Goal: Find specific page/section: Find specific page/section

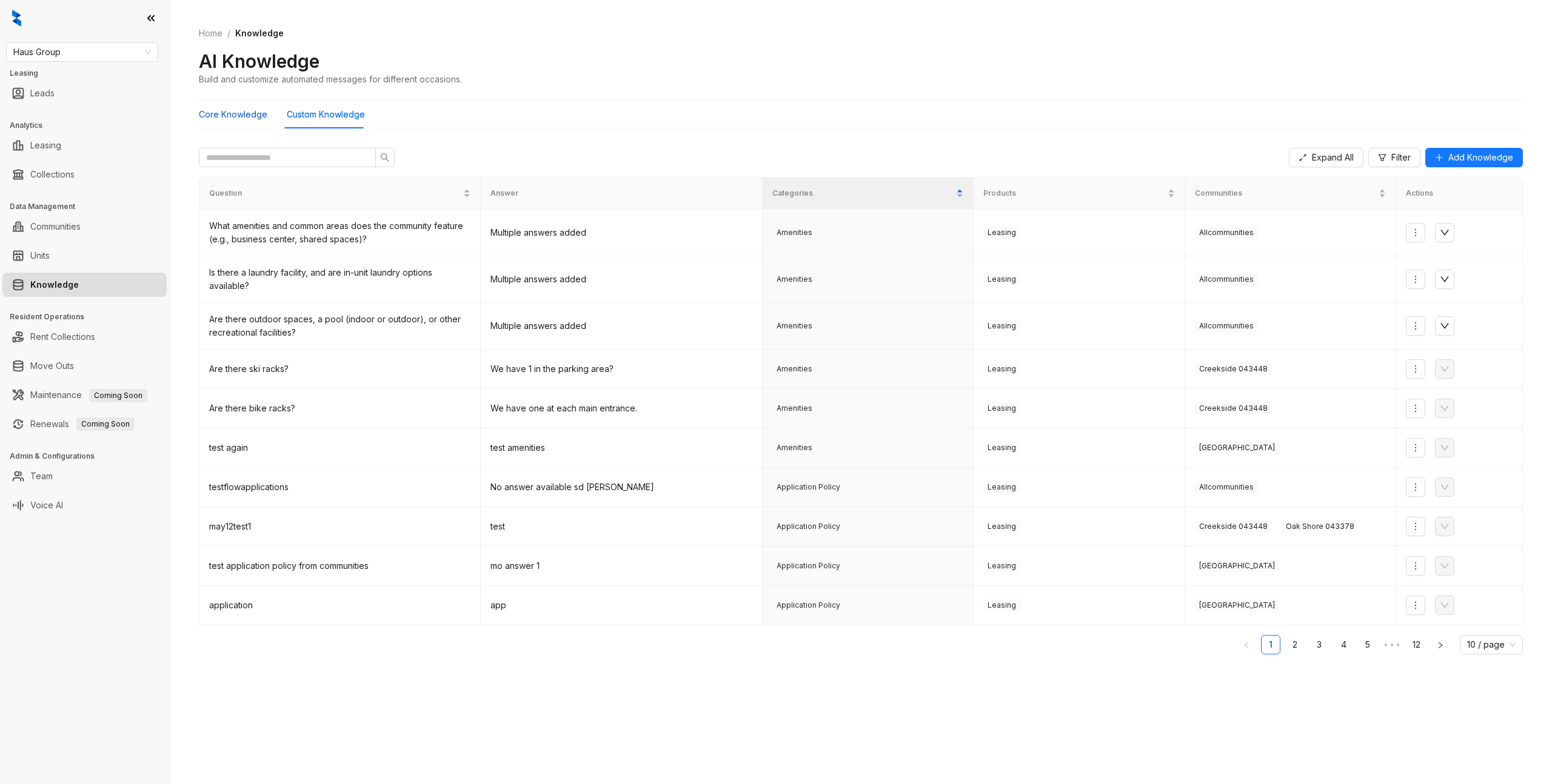
click at [237, 116] on Knowledge "Core Knowledge" at bounding box center [233, 114] width 68 height 14
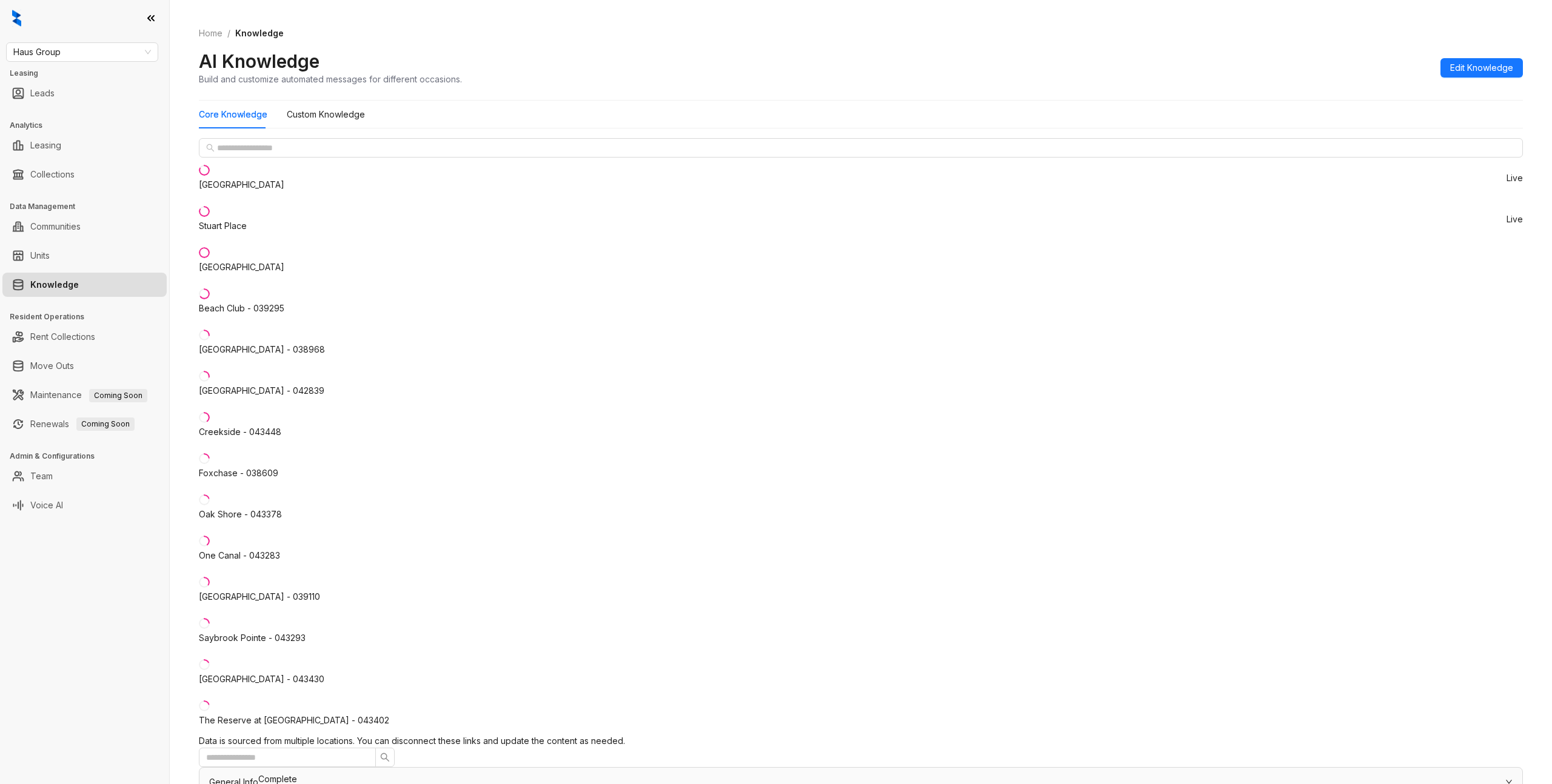
click at [258, 777] on span "General Info" at bounding box center [234, 782] width 49 height 10
drag, startPoint x: 520, startPoint y: 465, endPoint x: 384, endPoint y: 215, distance: 284.6
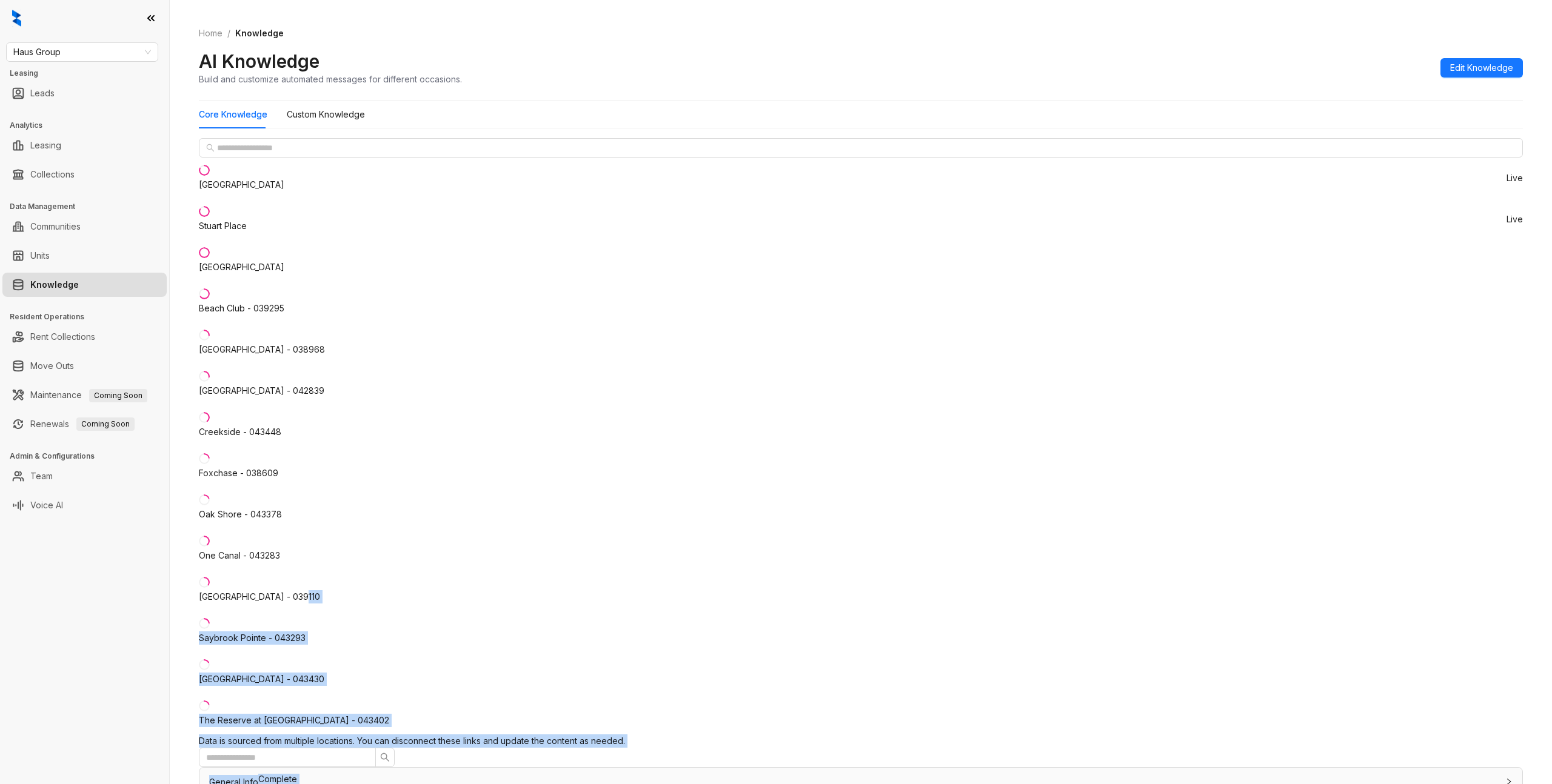
drag, startPoint x: 377, startPoint y: 488, endPoint x: 478, endPoint y: 701, distance: 235.7
click at [479, 702] on div "[GEOGRAPHIC_DATA] [GEOGRAPHIC_DATA] - [GEOGRAPHIC_DATA] - 038968 [GEOGRAPHIC_DA…" at bounding box center [861, 702] width 1324 height 1128
drag, startPoint x: 361, startPoint y: 596, endPoint x: 388, endPoint y: 438, distance: 160.3
click at [360, 593] on div "[GEOGRAPHIC_DATA] [GEOGRAPHIC_DATA] - [GEOGRAPHIC_DATA] - 038968 [GEOGRAPHIC_DA…" at bounding box center [861, 436] width 1324 height 596
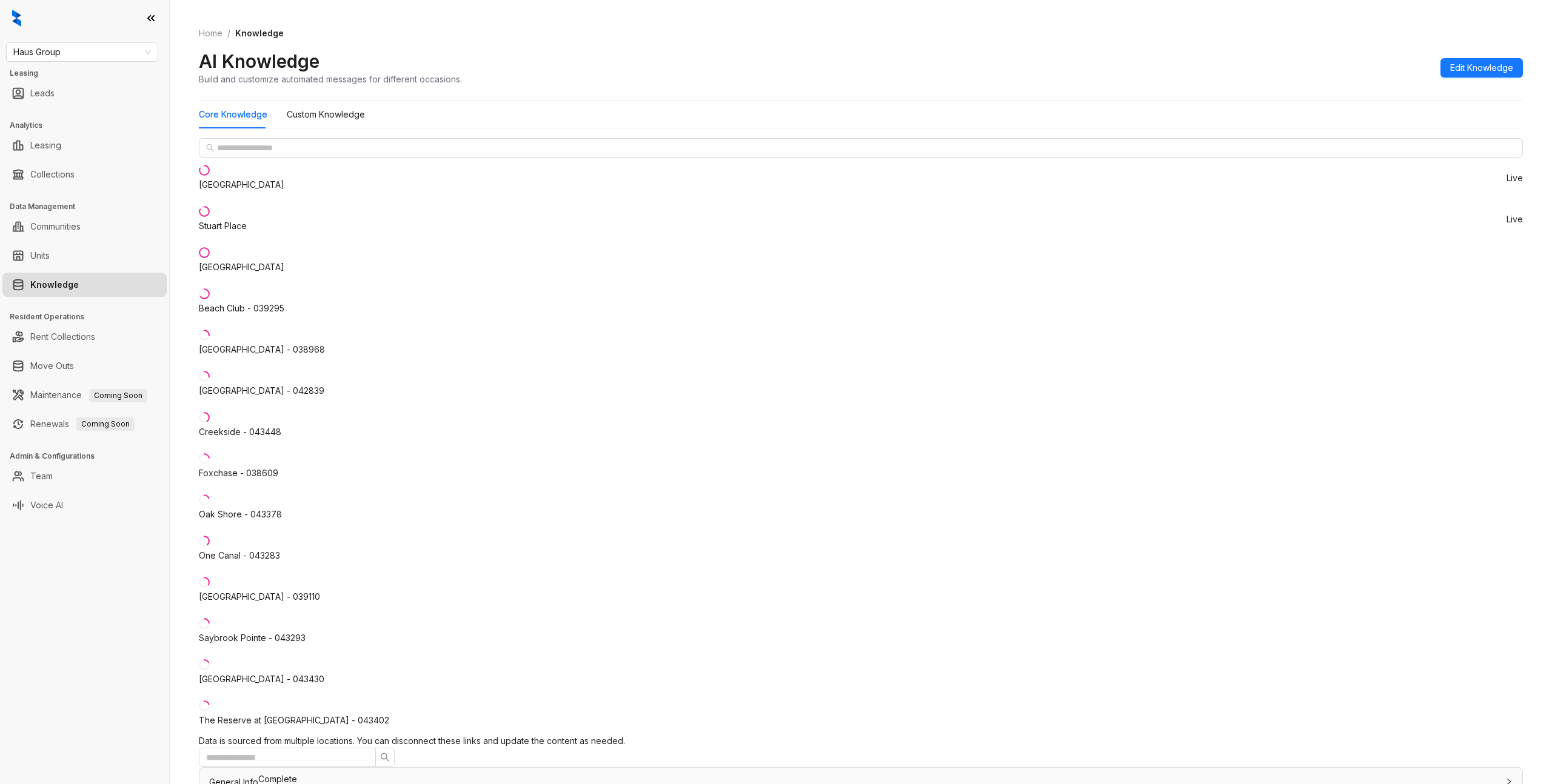
click at [258, 777] on span "General Info" at bounding box center [234, 782] width 49 height 10
drag, startPoint x: 336, startPoint y: 120, endPoint x: 1193, endPoint y: 18, distance: 863.0
click at [657, 768] on div "General Info Complete" at bounding box center [861, 783] width 1323 height 31
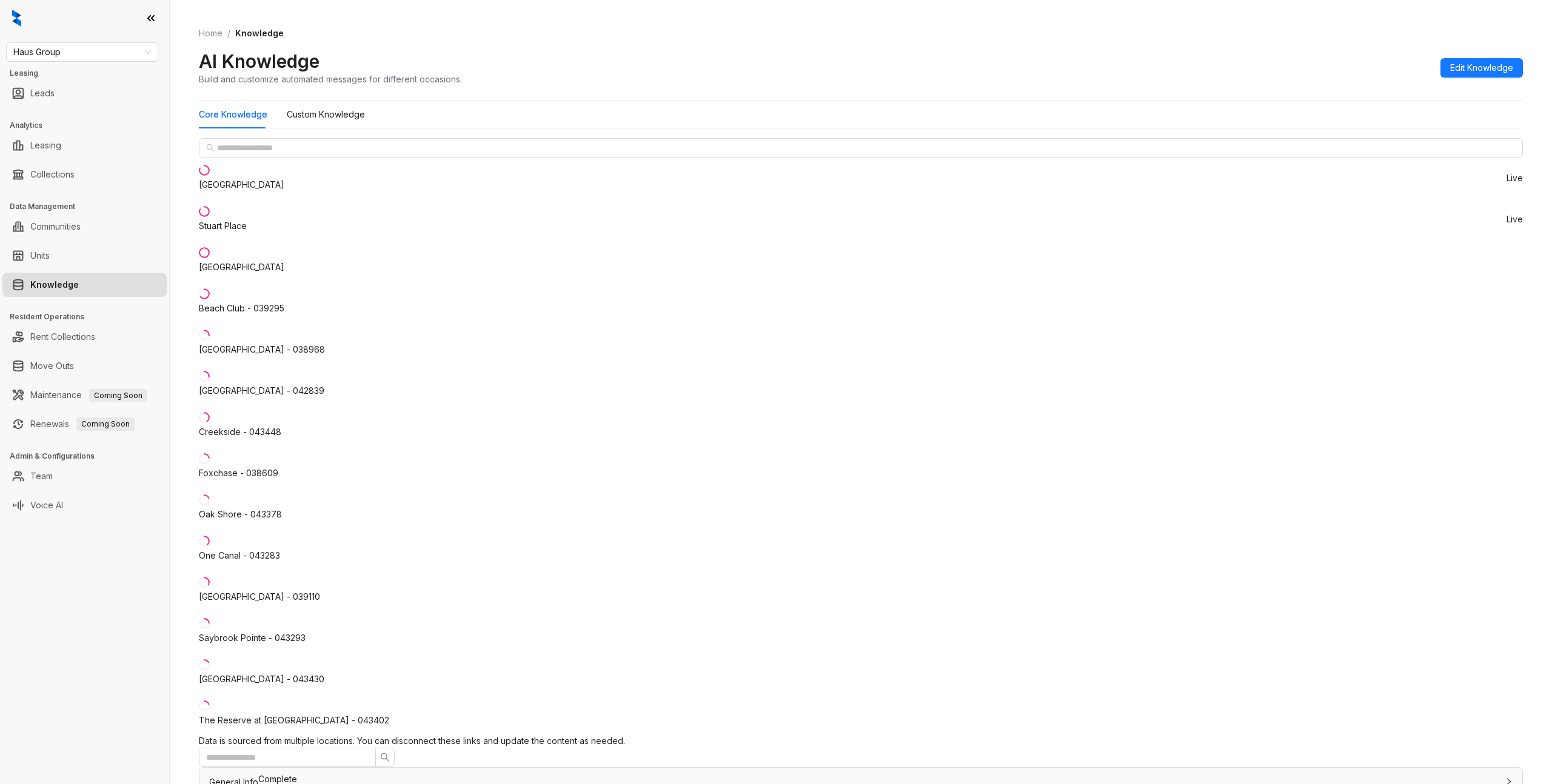
click at [304, 122] on div "Custom Knowledge" at bounding box center [326, 114] width 78 height 28
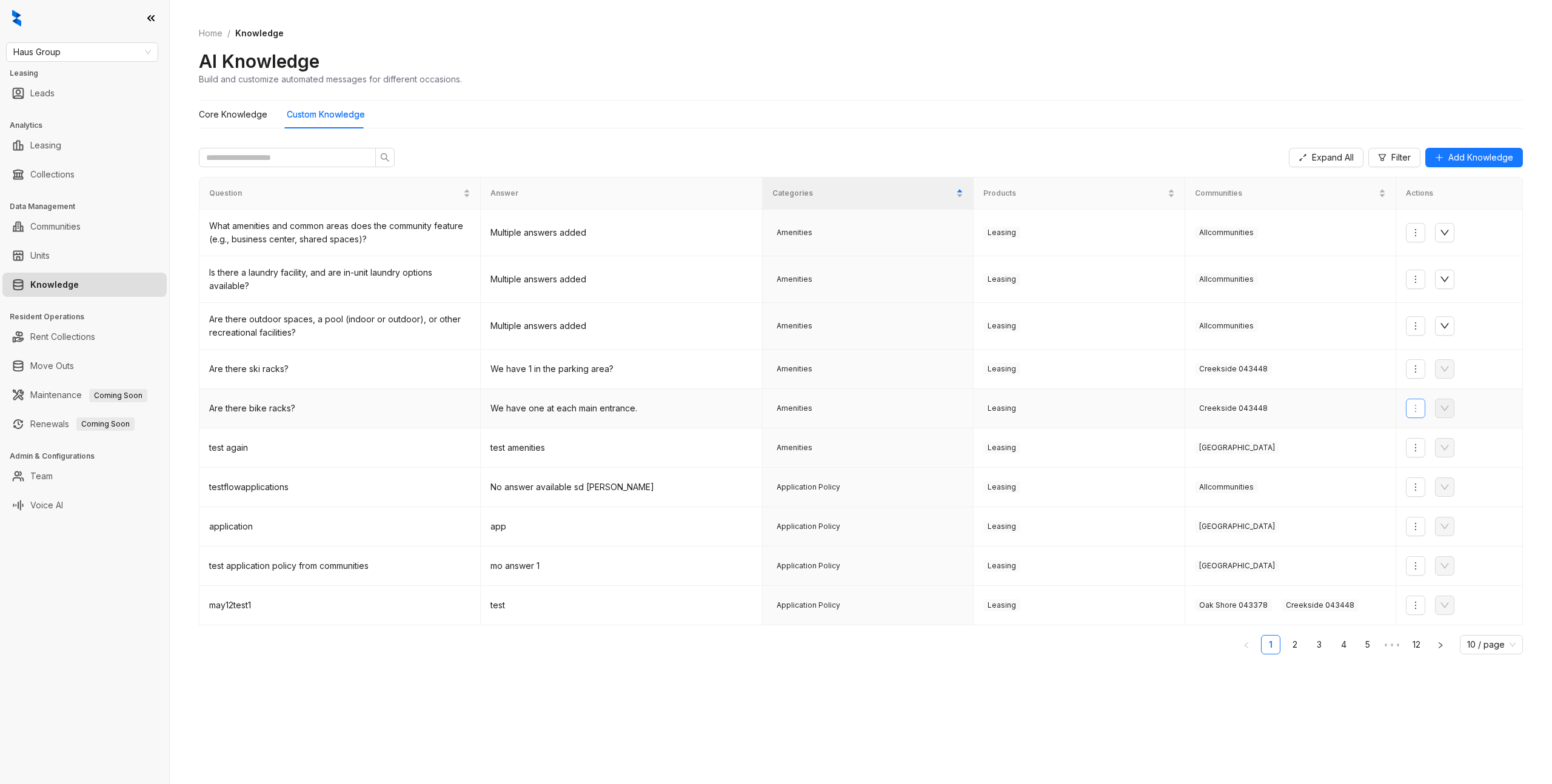
click at [1410, 407] on button "button" at bounding box center [1415, 408] width 20 height 20
click at [1104, 38] on ol "Home / Knowledge" at bounding box center [861, 33] width 1324 height 14
click at [1144, 53] on div "AI Knowledge Build and customize automated messages for different occasions." at bounding box center [861, 67] width 1324 height 36
click at [224, 111] on Knowledge "Core Knowledge" at bounding box center [233, 114] width 68 height 14
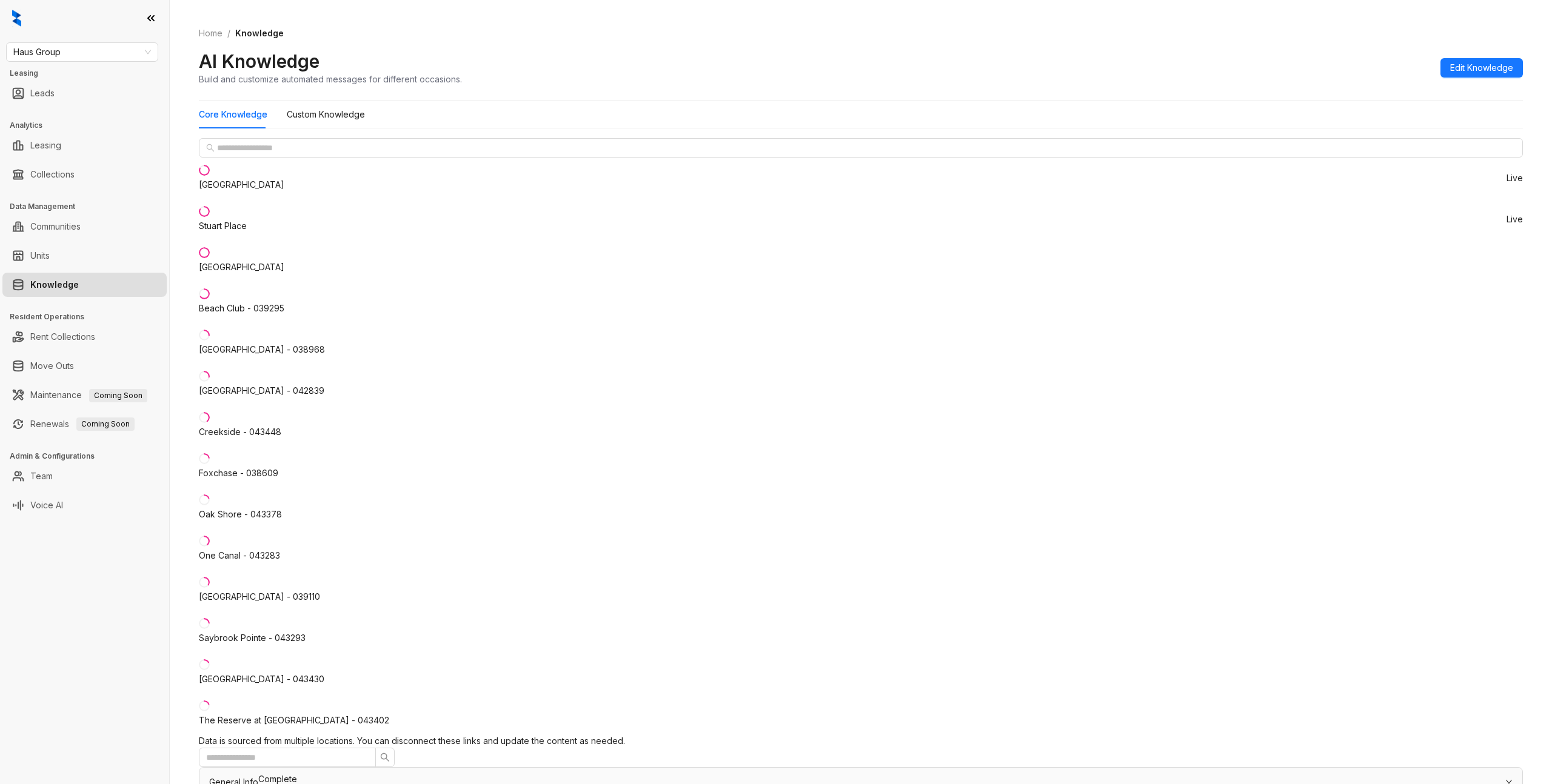
drag, startPoint x: 997, startPoint y: 549, endPoint x: 1089, endPoint y: 647, distance: 134.4
drag, startPoint x: 1041, startPoint y: 391, endPoint x: 1029, endPoint y: 372, distance: 22.5
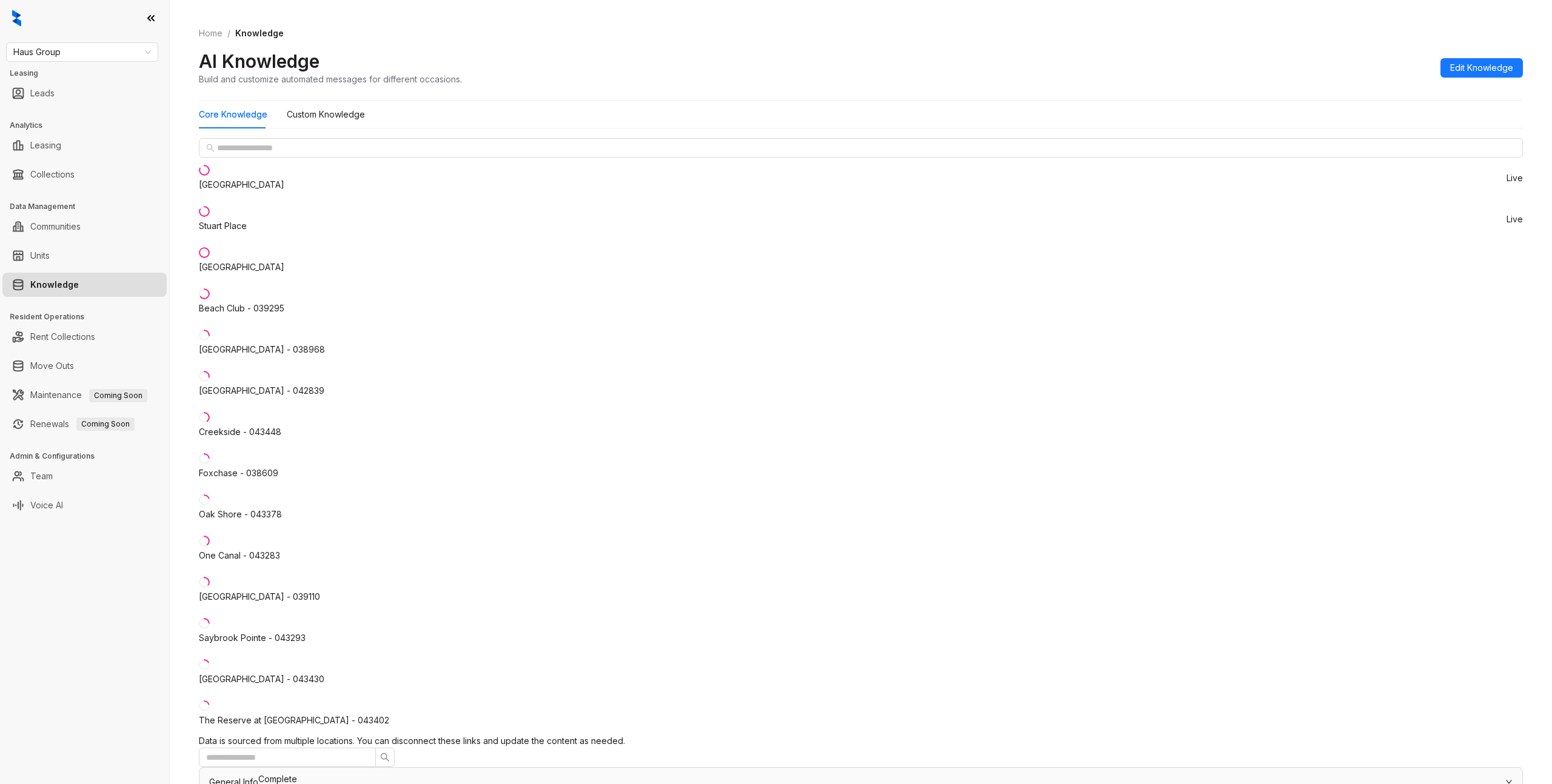
scroll to position [103, 0]
drag, startPoint x: 983, startPoint y: 395, endPoint x: 991, endPoint y: 340, distance: 55.6
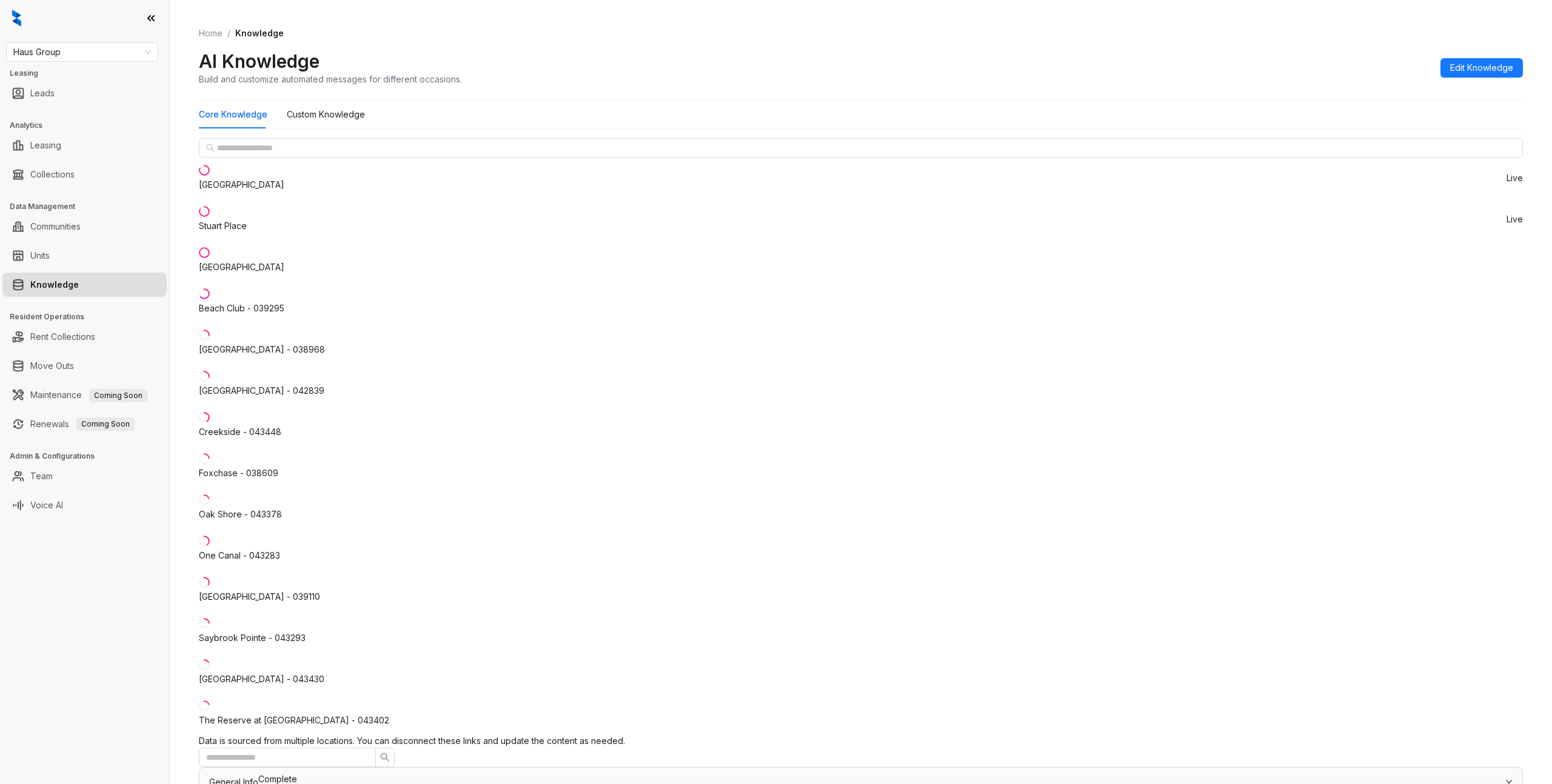
drag, startPoint x: 991, startPoint y: 387, endPoint x: 982, endPoint y: 343, distance: 44.9
drag, startPoint x: 982, startPoint y: 343, endPoint x: 972, endPoint y: 357, distance: 17.2
drag, startPoint x: 972, startPoint y: 401, endPoint x: 965, endPoint y: 474, distance: 73.3
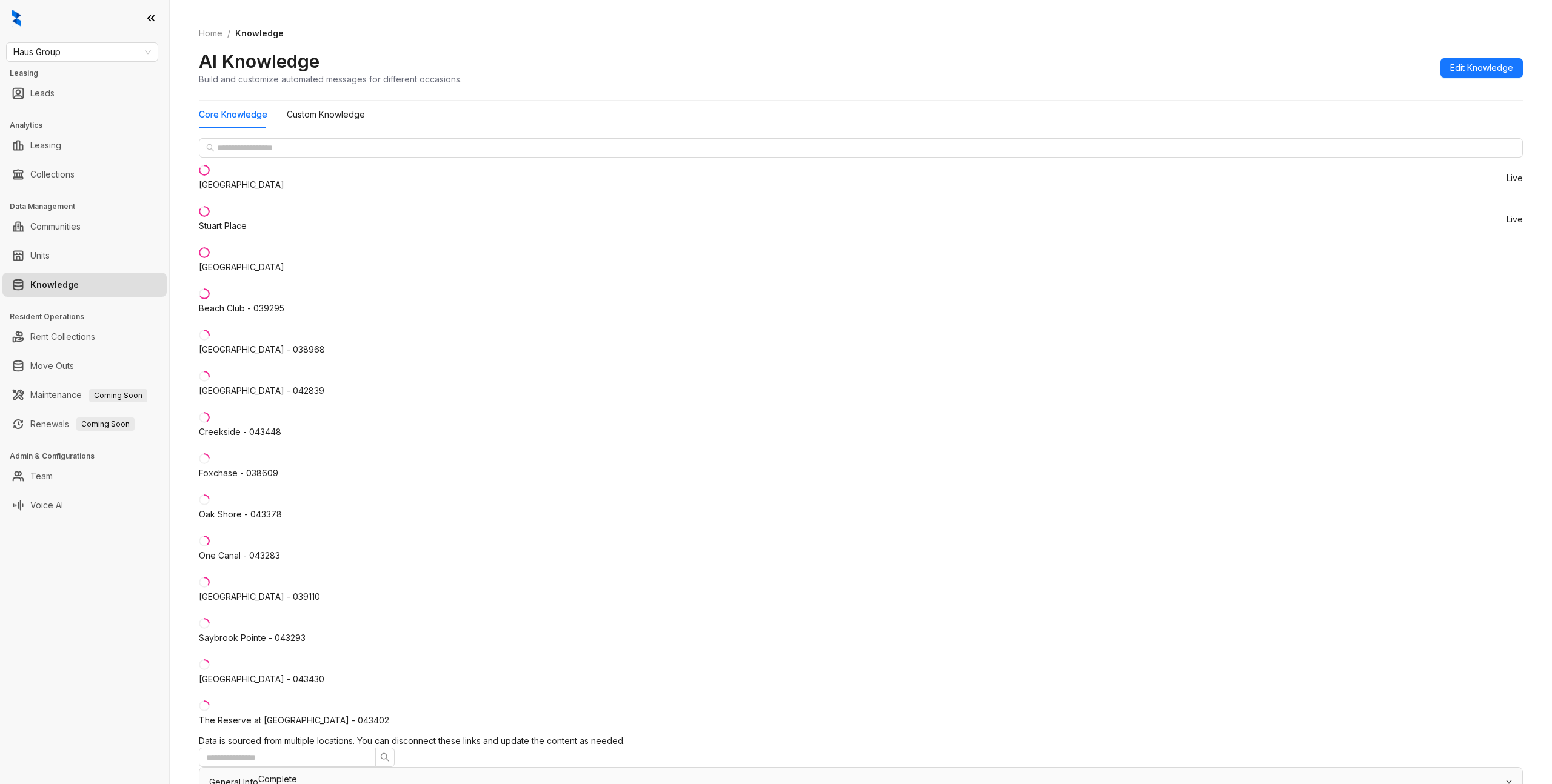
drag, startPoint x: 1000, startPoint y: 330, endPoint x: 980, endPoint y: 425, distance: 97.1
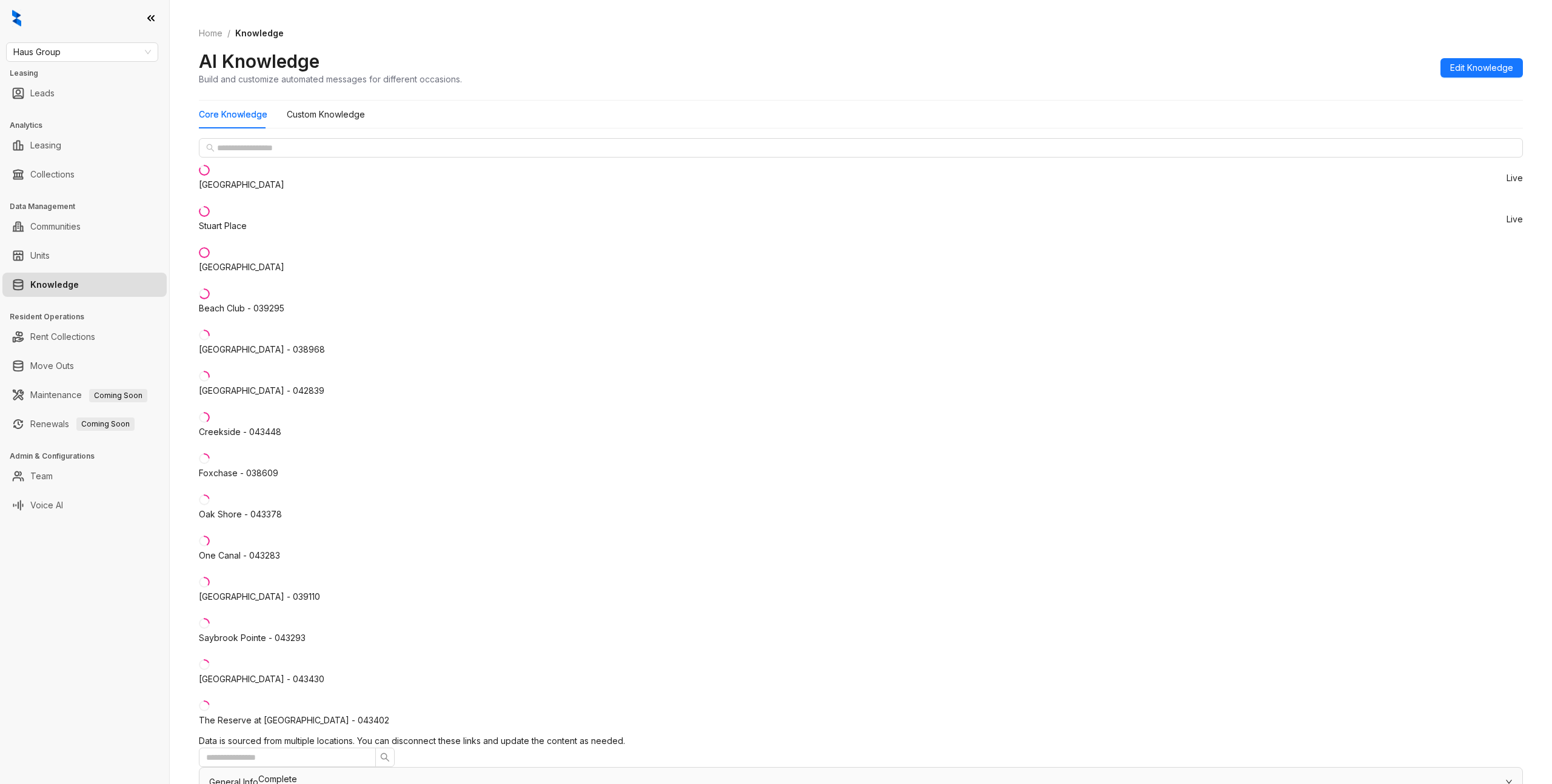
click at [258, 777] on span "General Info" at bounding box center [234, 782] width 49 height 10
drag, startPoint x: 1044, startPoint y: 411, endPoint x: 965, endPoint y: 427, distance: 80.6
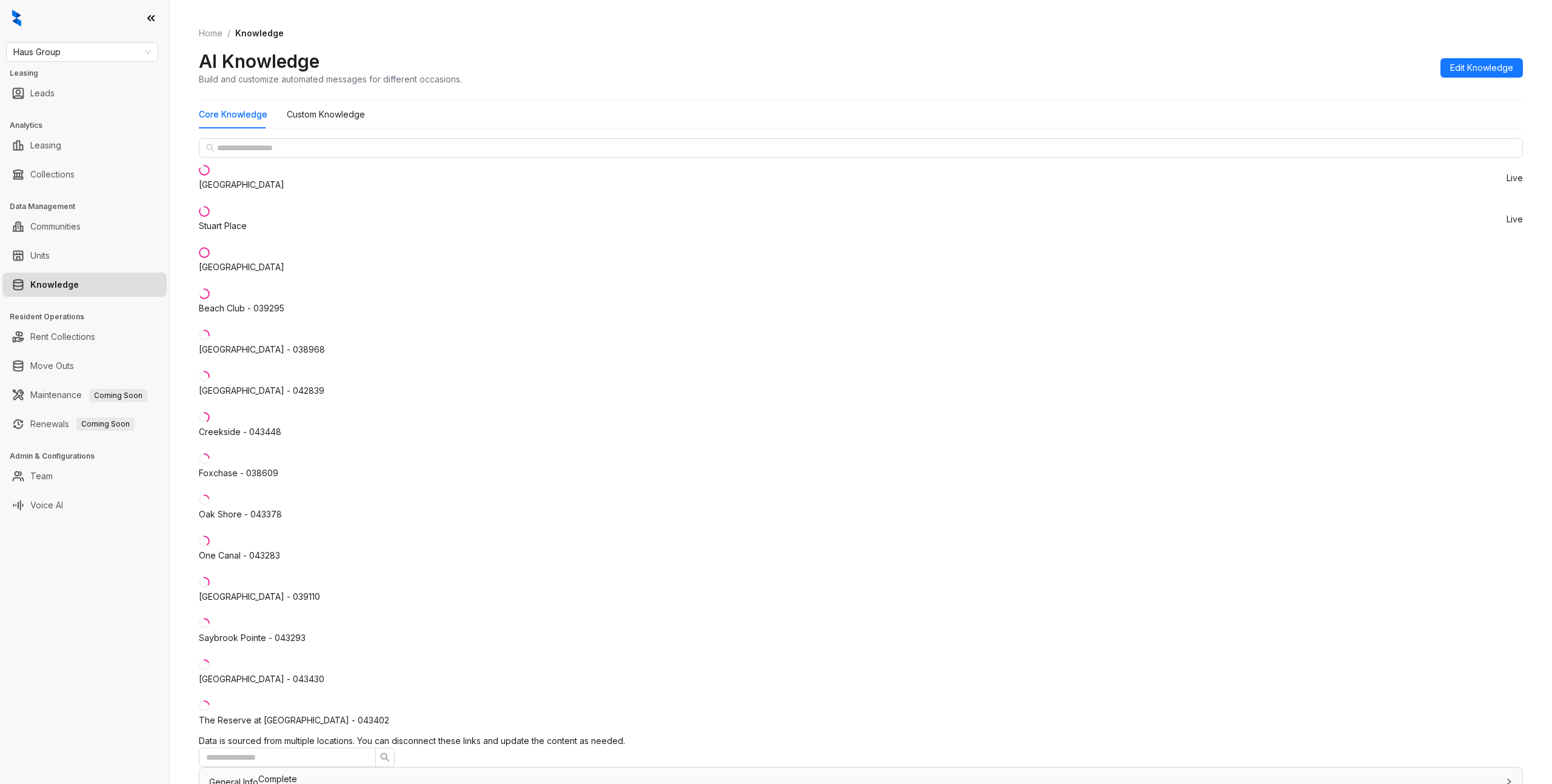
drag, startPoint x: 520, startPoint y: 263, endPoint x: 566, endPoint y: 265, distance: 46.0
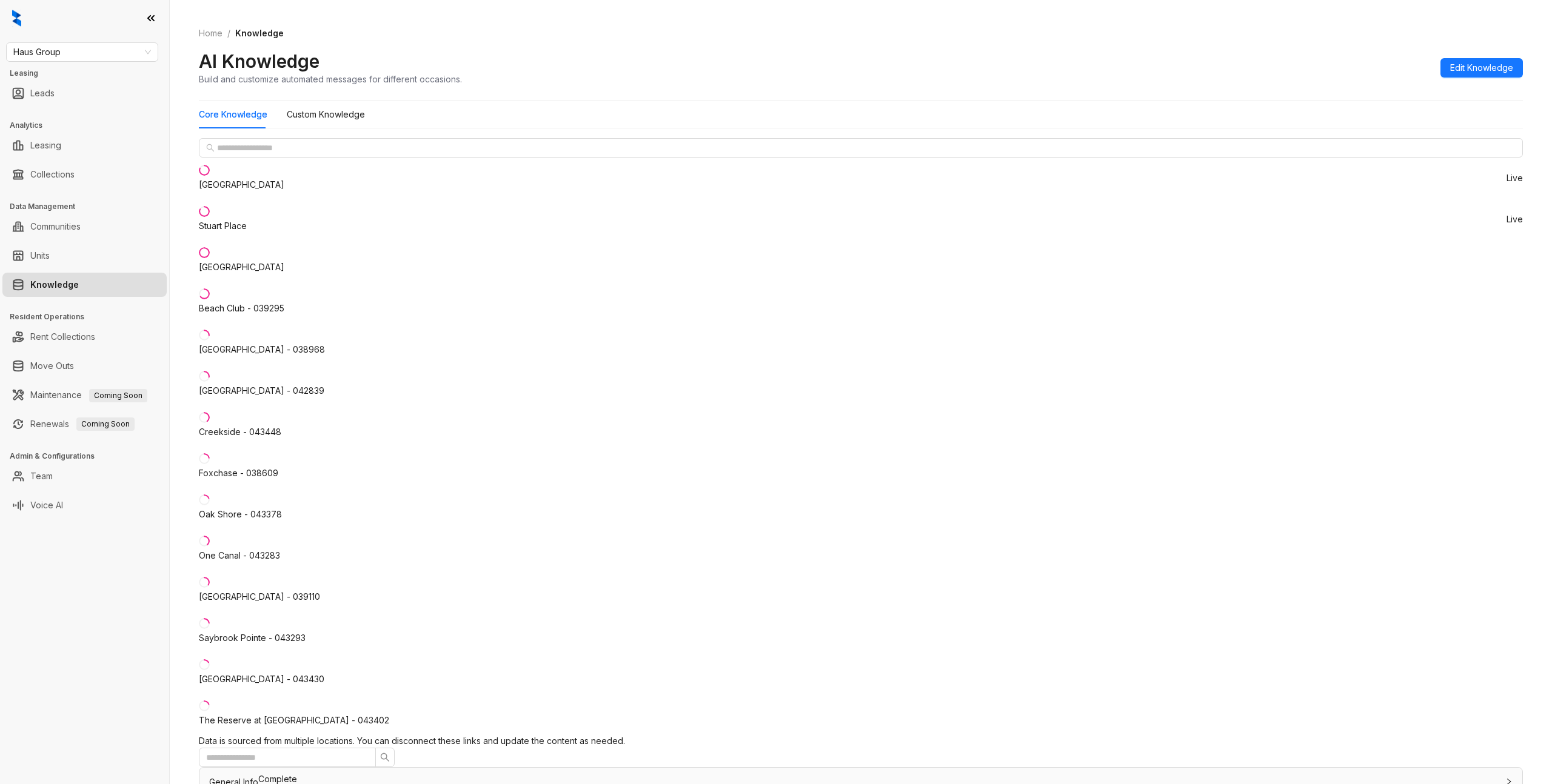
drag, startPoint x: 682, startPoint y: 306, endPoint x: 531, endPoint y: 307, distance: 151.0
drag, startPoint x: 415, startPoint y: 335, endPoint x: 414, endPoint y: 311, distance: 24.0
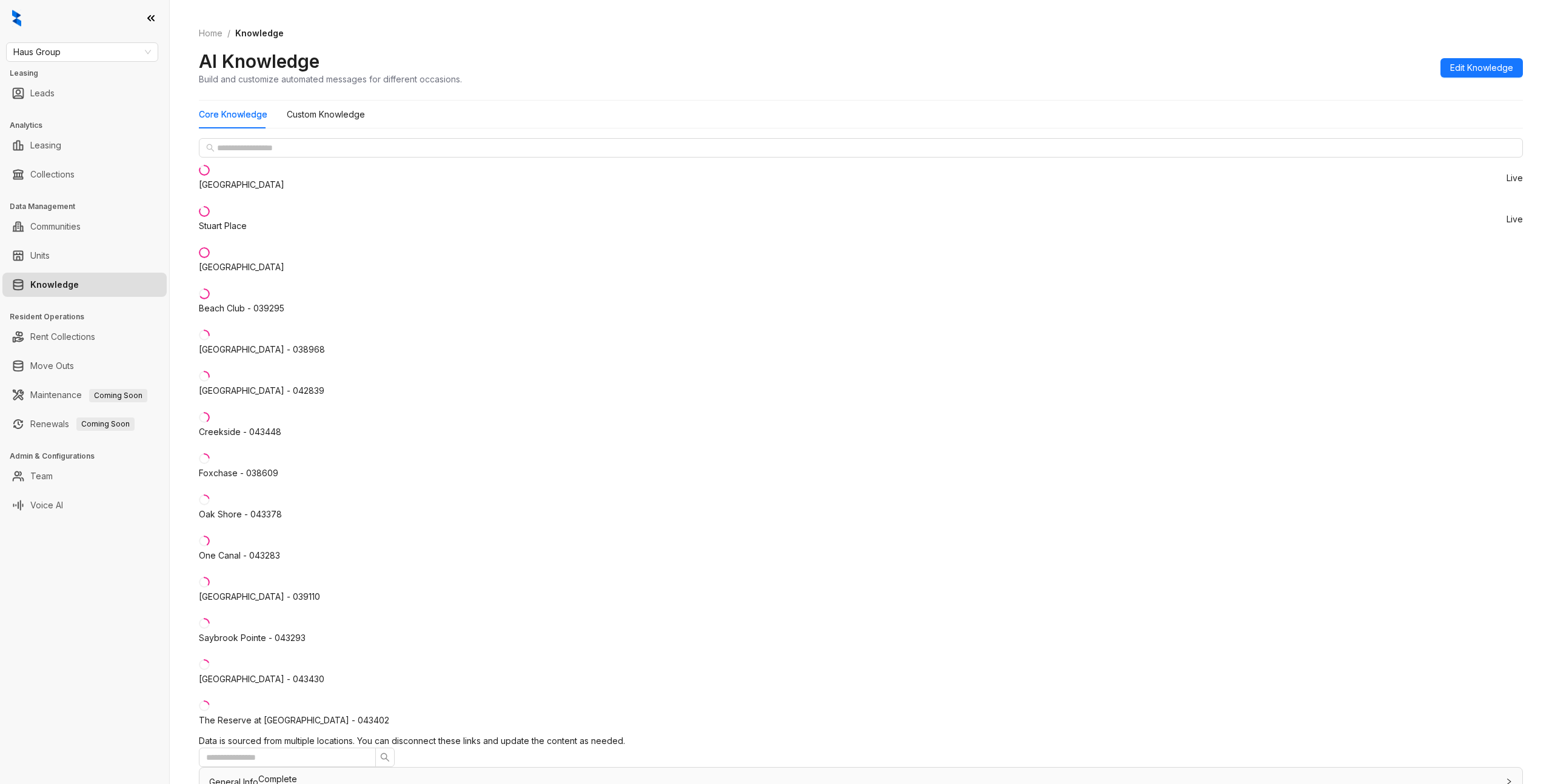
scroll to position [0, 0]
drag, startPoint x: 434, startPoint y: 368, endPoint x: 533, endPoint y: 485, distance: 153.3
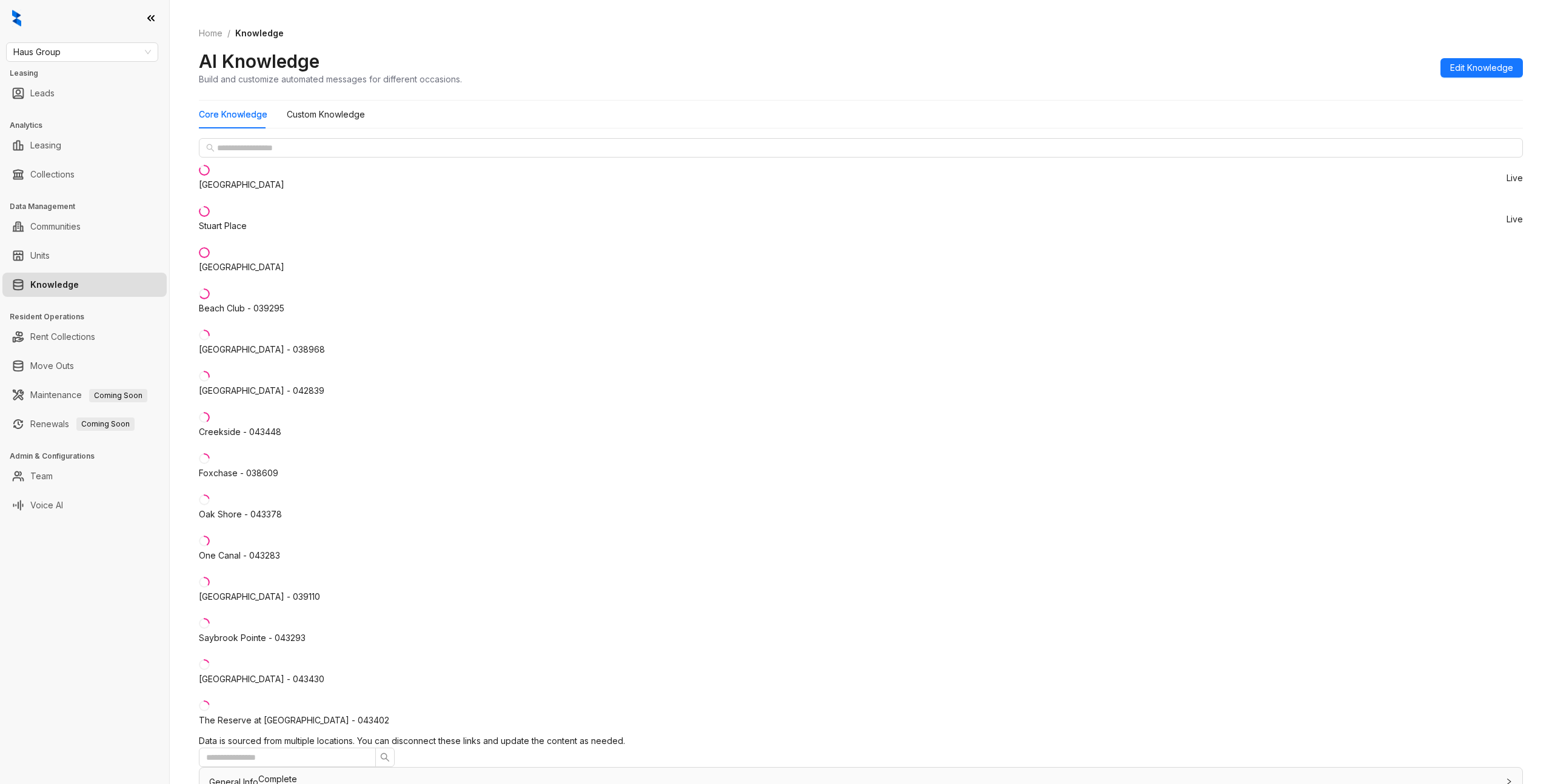
scroll to position [0, 0]
click at [340, 123] on div "Custom Knowledge" at bounding box center [326, 114] width 78 height 28
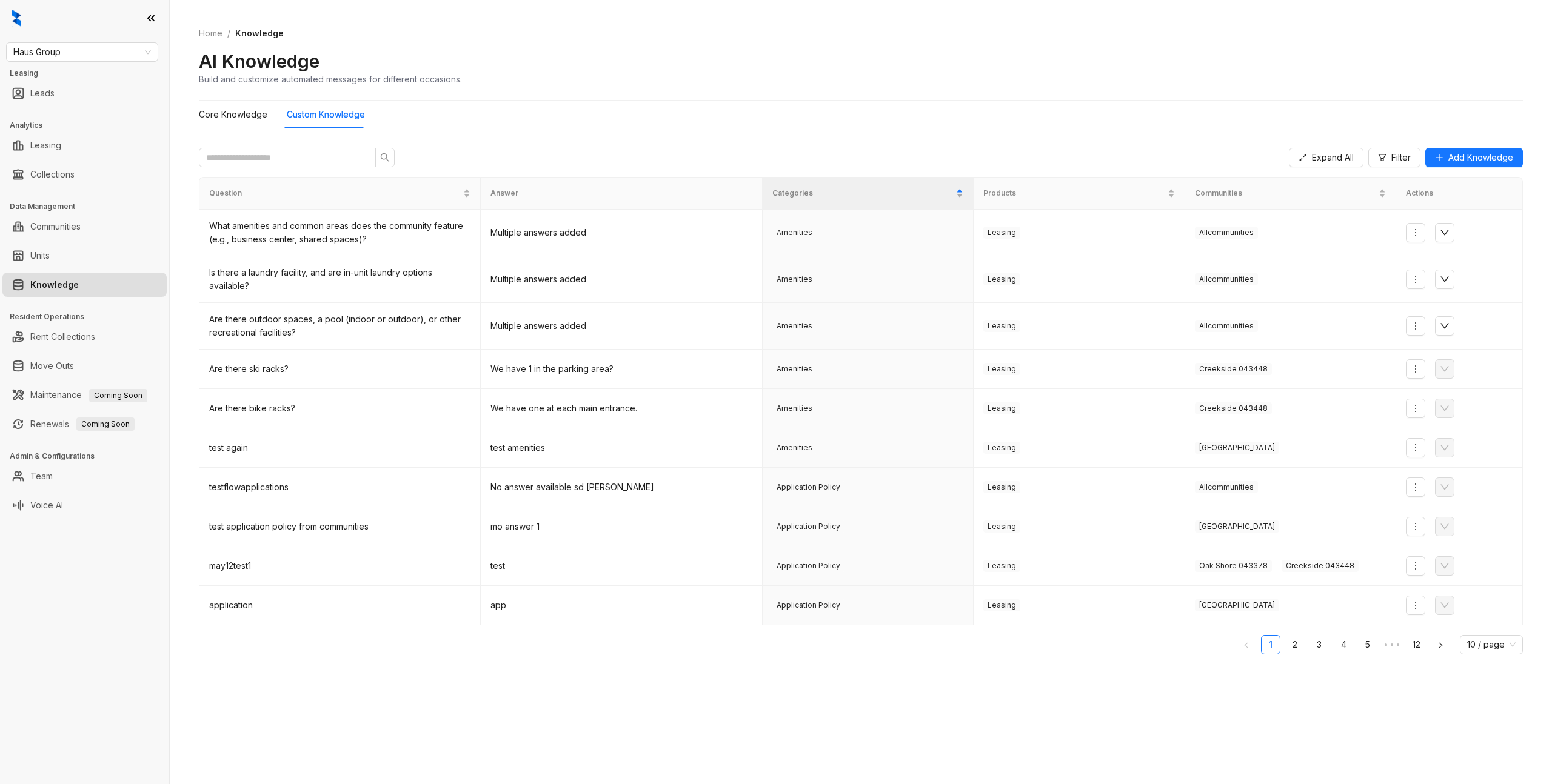
click at [67, 62] on div "Haus Group Leasing Leads Analytics Leasing Collections Data Management Communit…" at bounding box center [85, 392] width 169 height 784
click at [72, 55] on span "Haus Group" at bounding box center [83, 52] width 138 height 18
type input "***"
click at [77, 83] on div "Air Communities" at bounding box center [82, 76] width 133 height 14
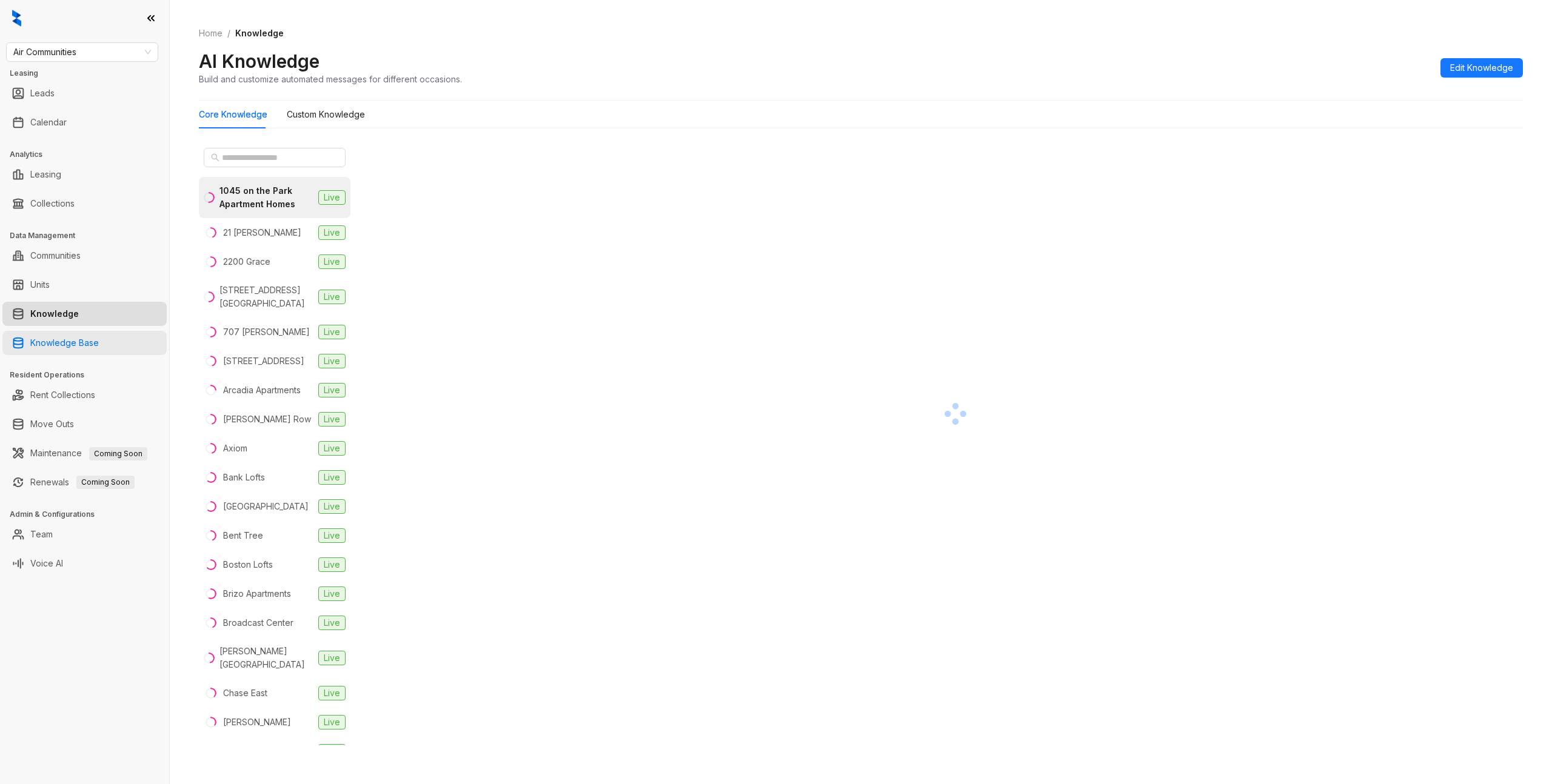
click at [99, 347] on link "Knowledge Base" at bounding box center [64, 343] width 68 height 24
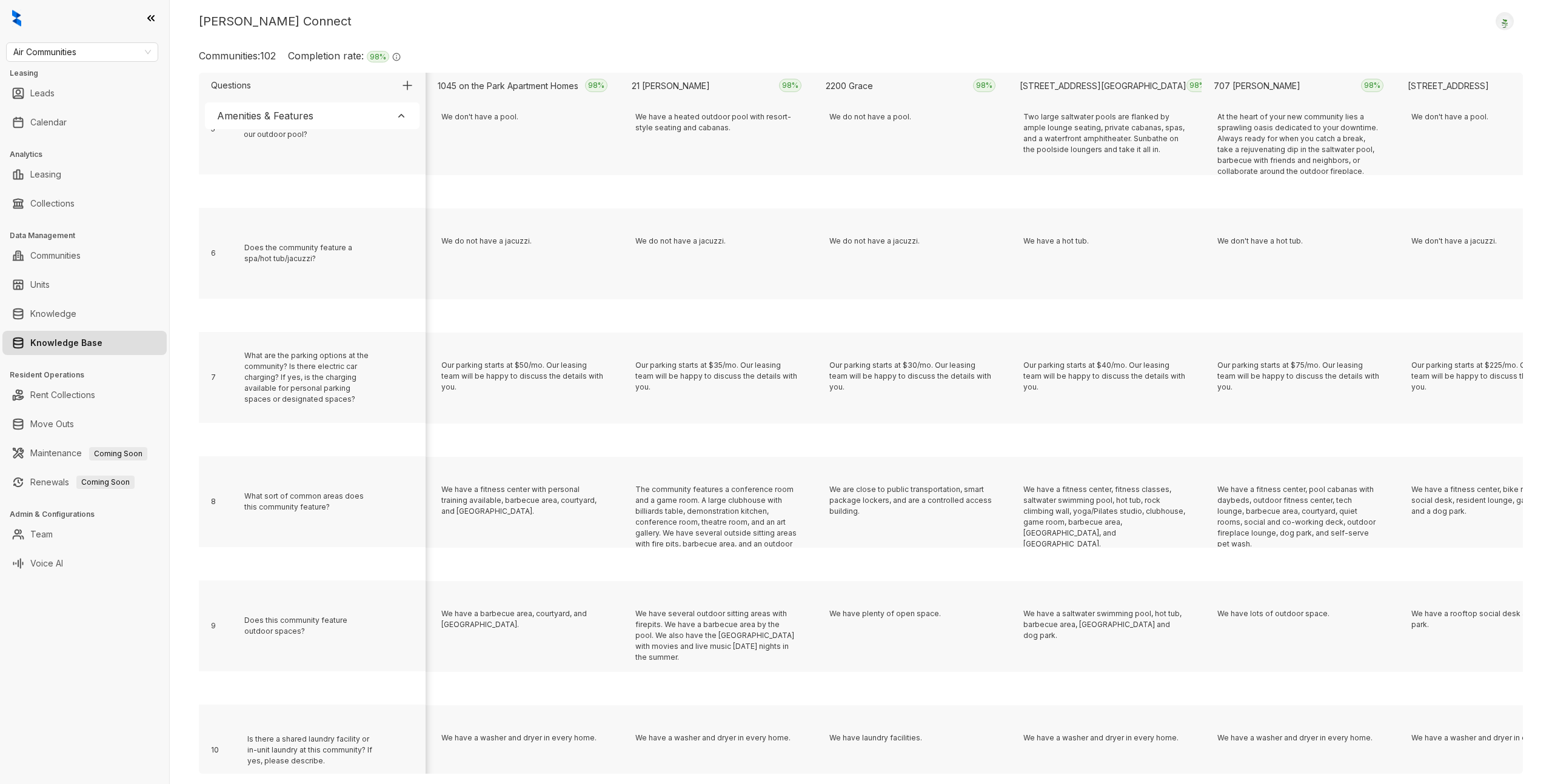
scroll to position [6980, 0]
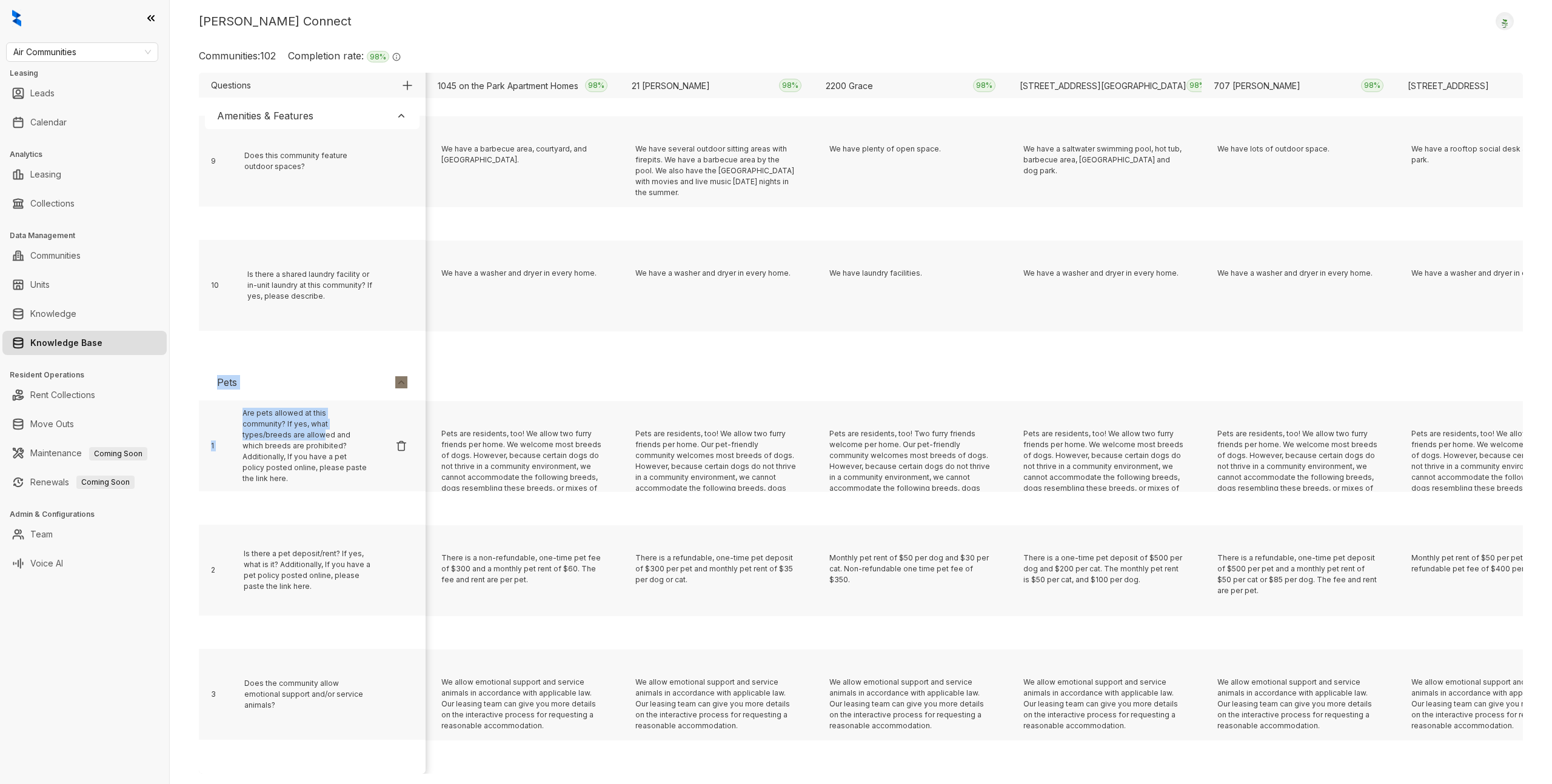
drag, startPoint x: 219, startPoint y: 381, endPoint x: 273, endPoint y: 435, distance: 76.4
click at [262, 438] on div "Pets 1 Are pets allowed at this community? If yes, what types/breeds are allowe…" at bounding box center [312, 552] width 227 height 376
drag, startPoint x: 274, startPoint y: 433, endPoint x: 267, endPoint y: 428, distance: 8.6
click at [274, 433] on div "Are pets allowed at this community? If yes, what types/breeds are allowed and w…" at bounding box center [306, 445] width 127 height 76
drag, startPoint x: 243, startPoint y: 417, endPoint x: 304, endPoint y: 472, distance: 82.1
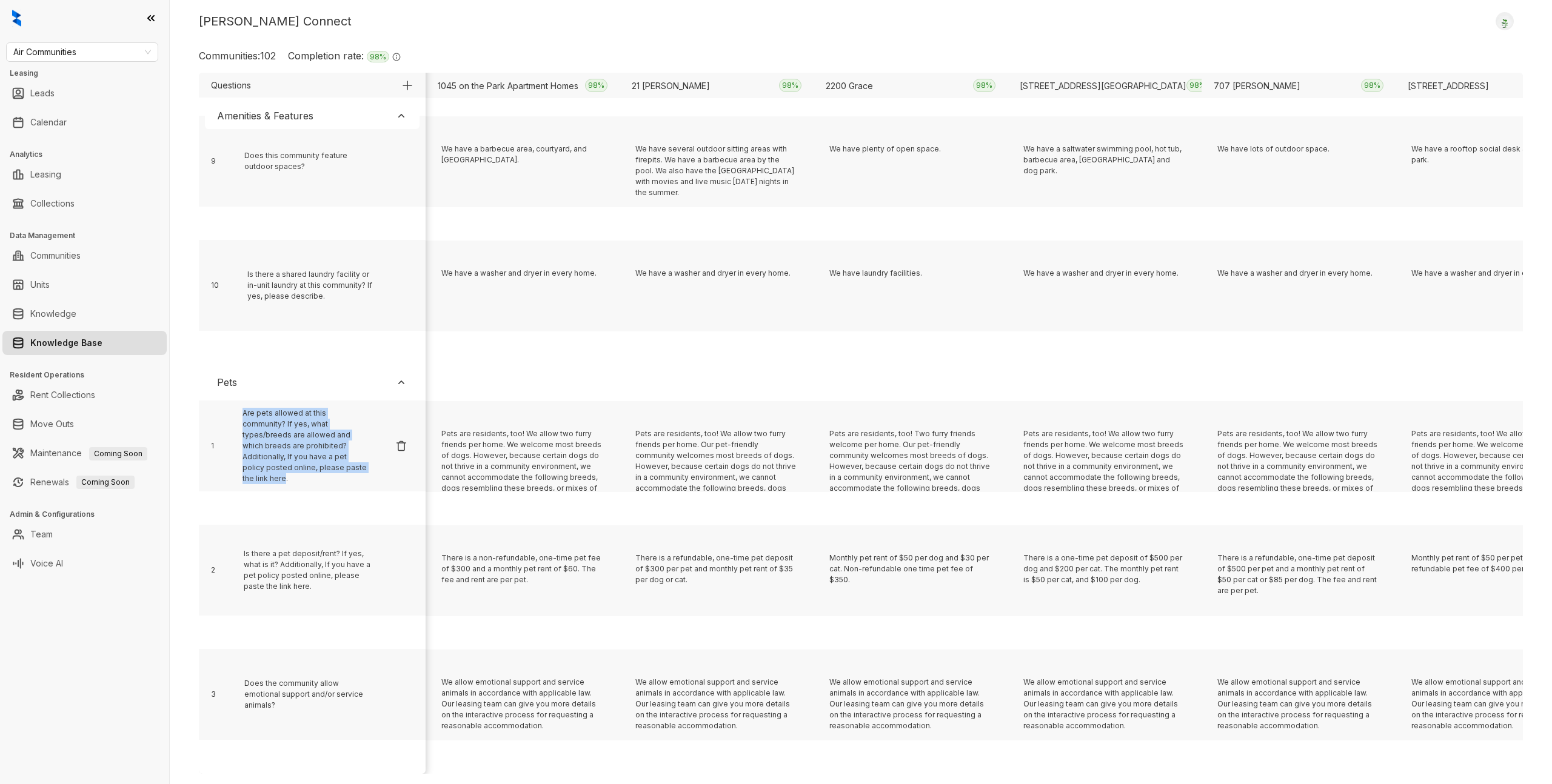
click at [304, 472] on div "Are pets allowed at this community? If yes, what types/breeds are allowed and w…" at bounding box center [306, 445] width 127 height 76
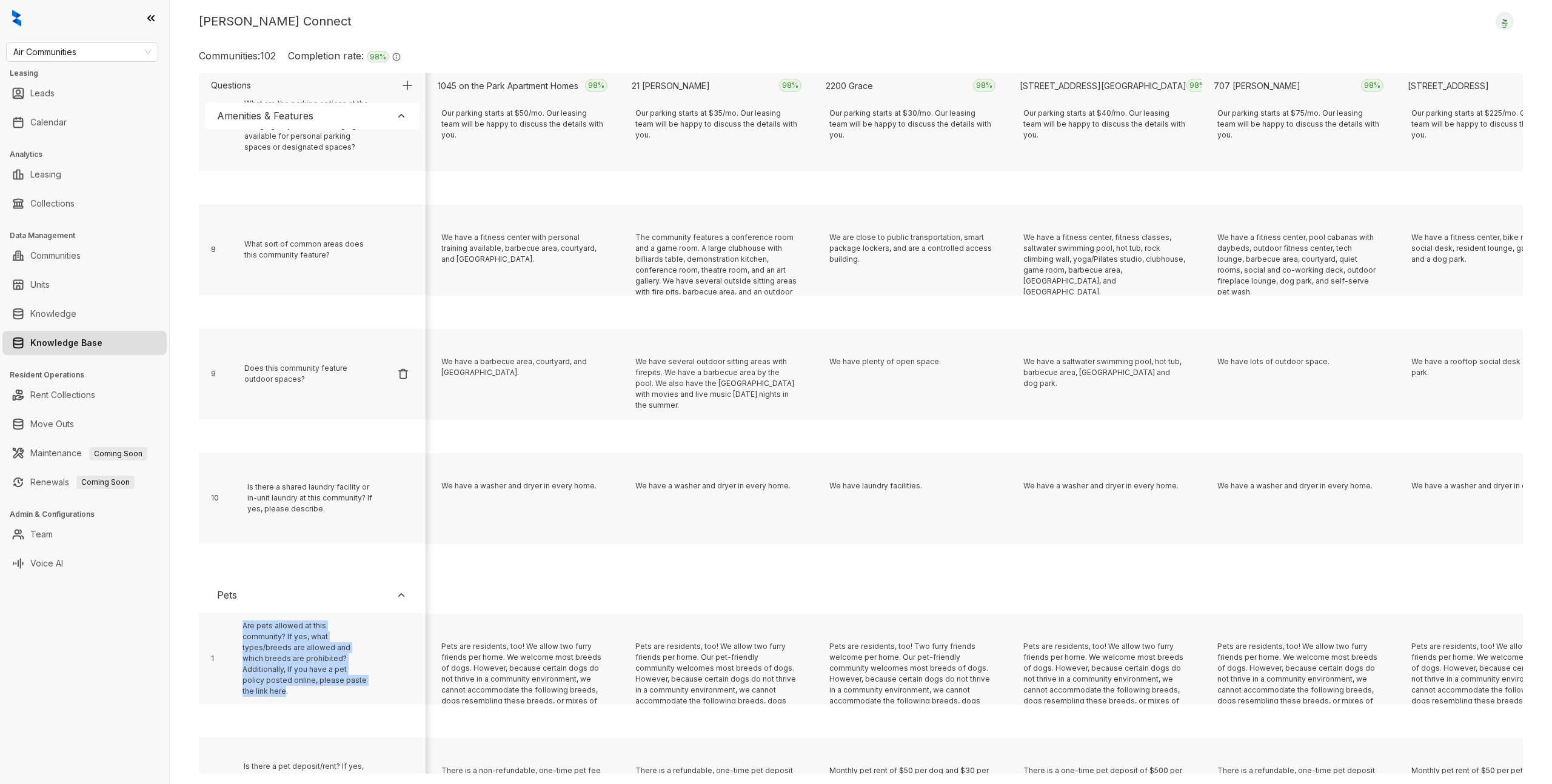
scroll to position [6769, 0]
click at [260, 370] on div "Does this community feature outdoor spaces?" at bounding box center [308, 372] width 127 height 22
drag, startPoint x: 281, startPoint y: 410, endPoint x: 268, endPoint y: 387, distance: 26.4
click at [281, 410] on div "9 Does this community feature outdoor spaces?" at bounding box center [312, 372] width 227 height 91
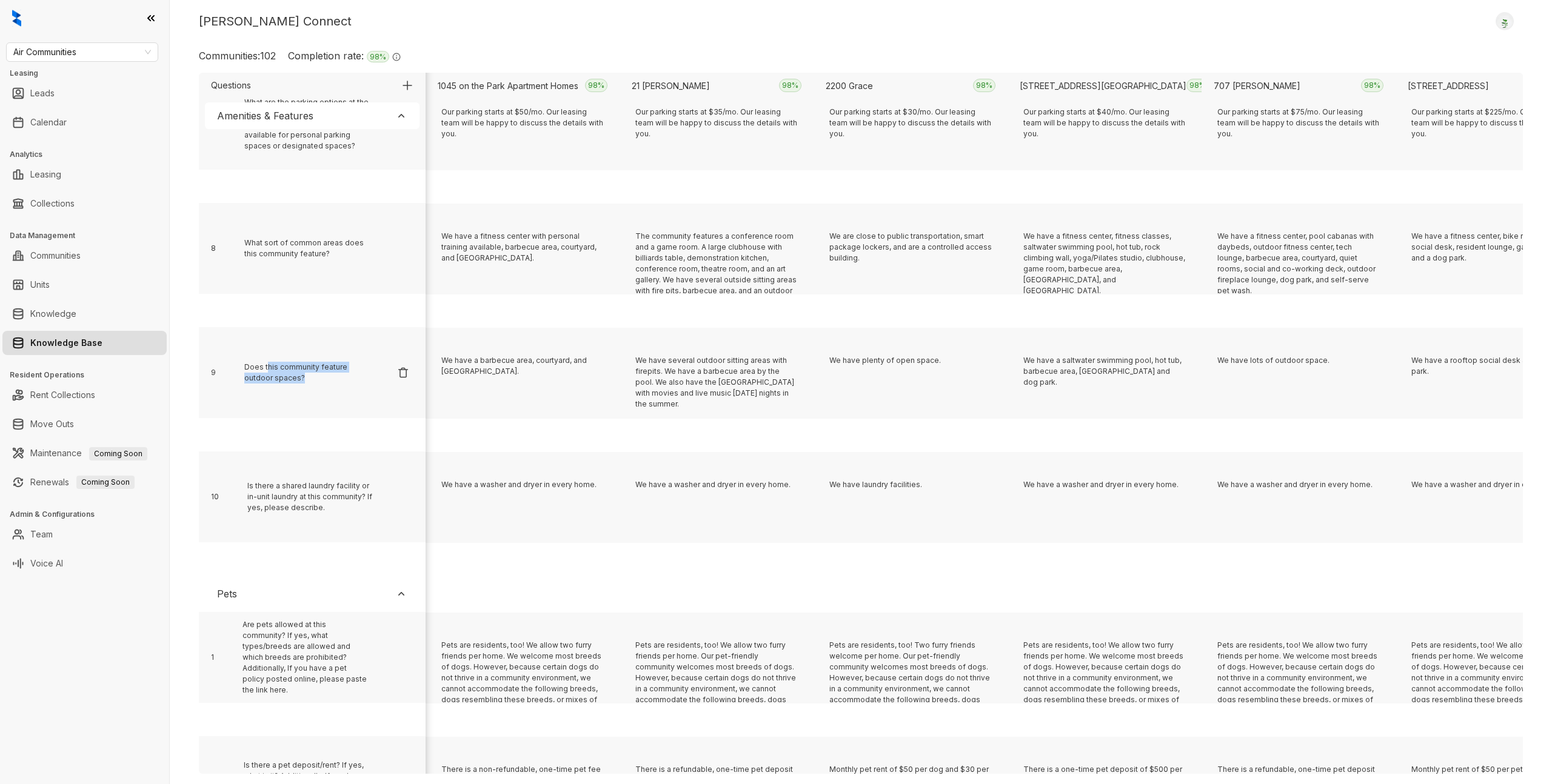
drag, startPoint x: 267, startPoint y: 370, endPoint x: 319, endPoint y: 382, distance: 53.4
click at [319, 382] on div "Does this community feature outdoor spaces?" at bounding box center [308, 372] width 127 height 22
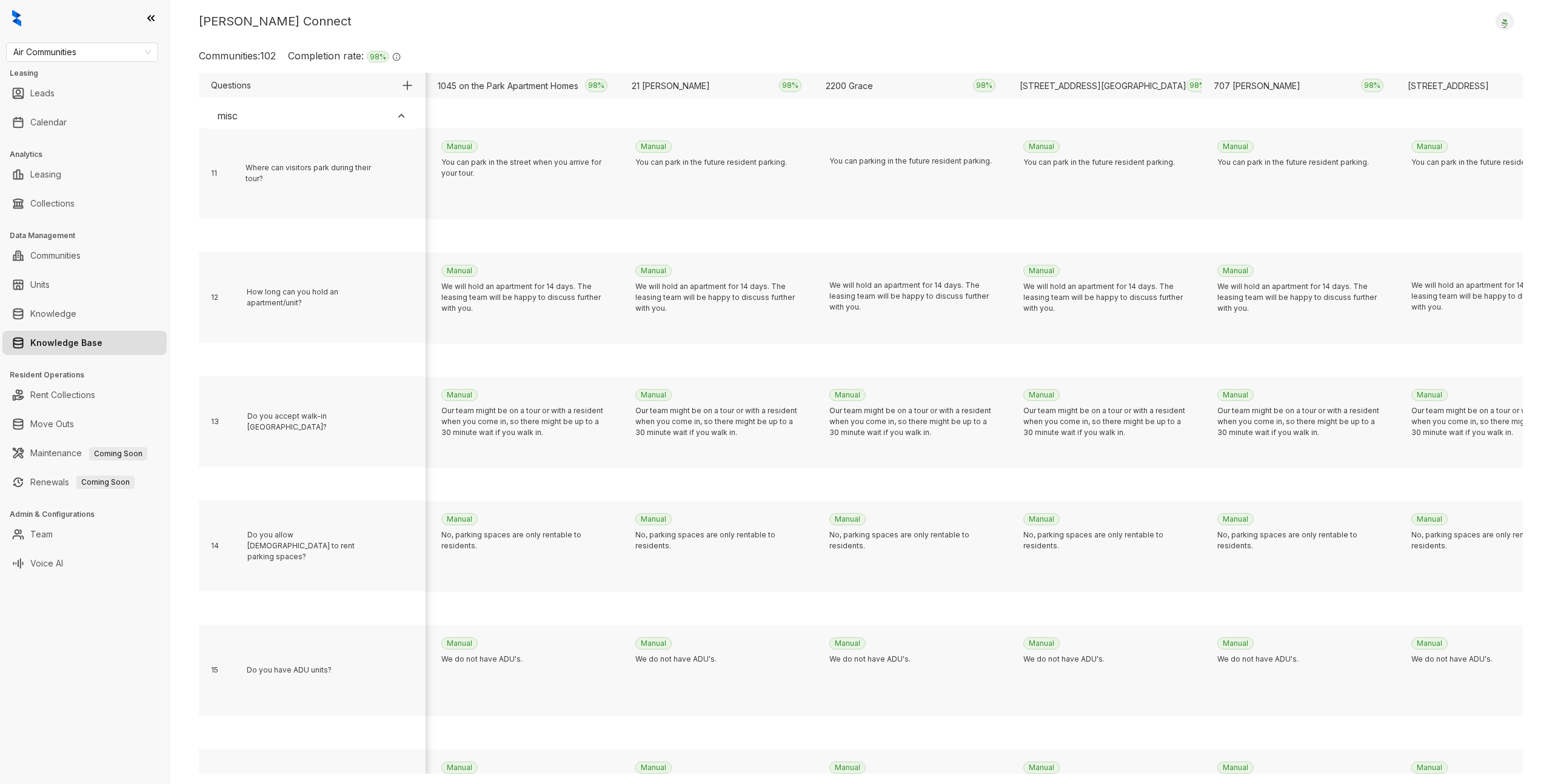
scroll to position [3779, 0]
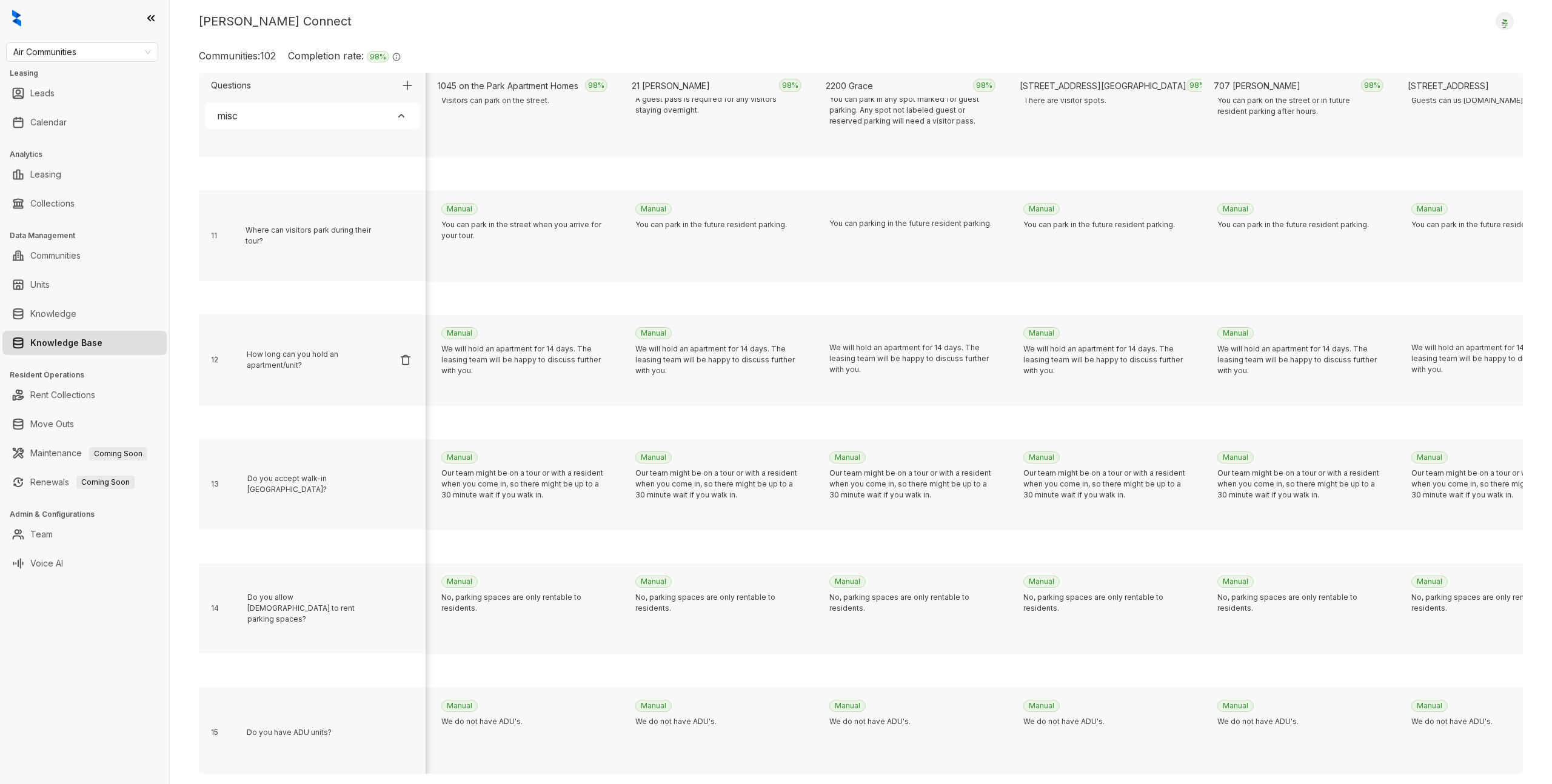
click at [282, 370] on div "How long can you hold an apartment/unit?" at bounding box center [310, 360] width 127 height 22
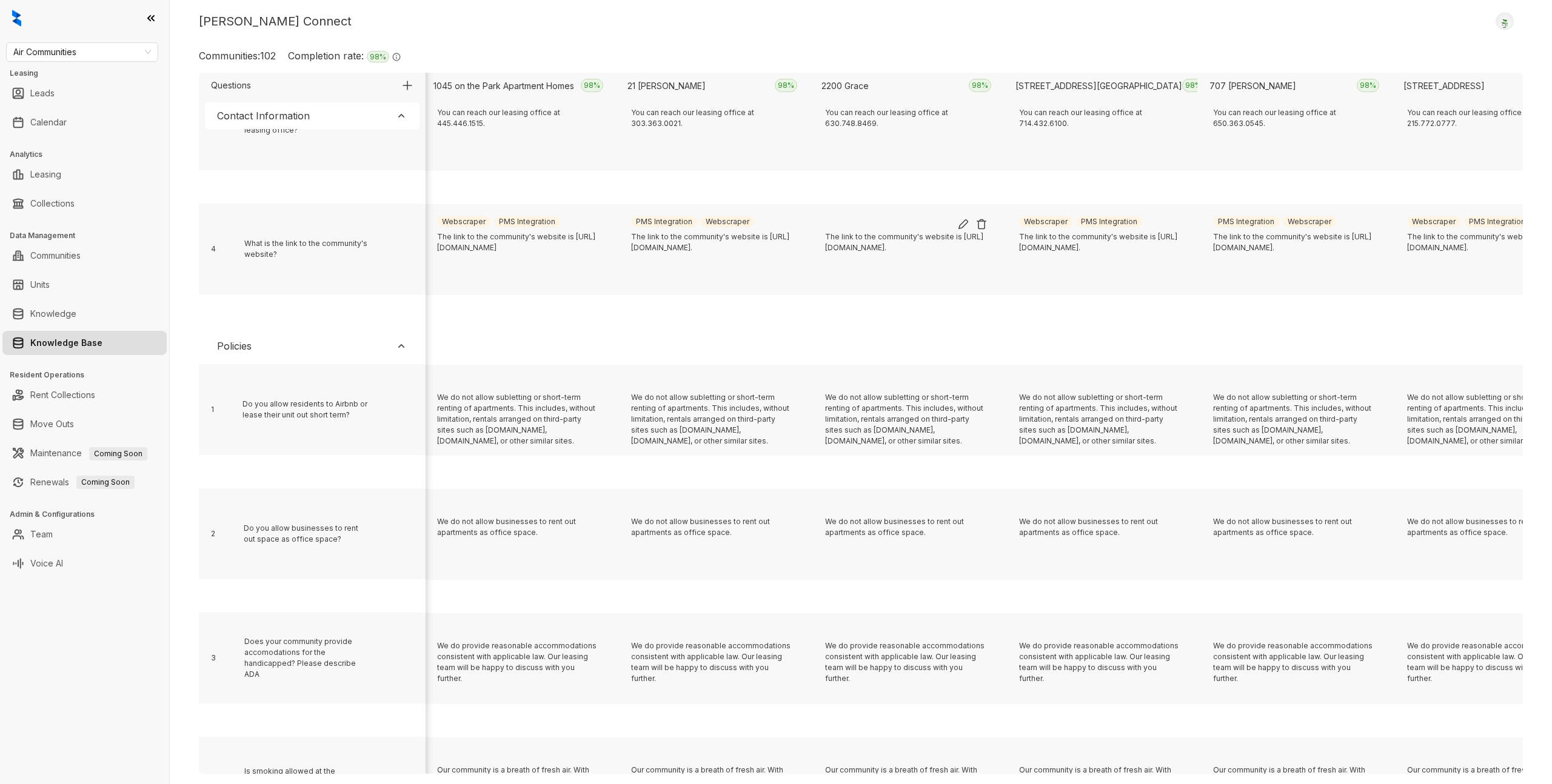
scroll to position [1333, 0]
click at [113, 51] on span "Air Communities" at bounding box center [83, 52] width 138 height 18
type input "*****"
click at [90, 78] on div "Griffis Residential" at bounding box center [82, 76] width 133 height 14
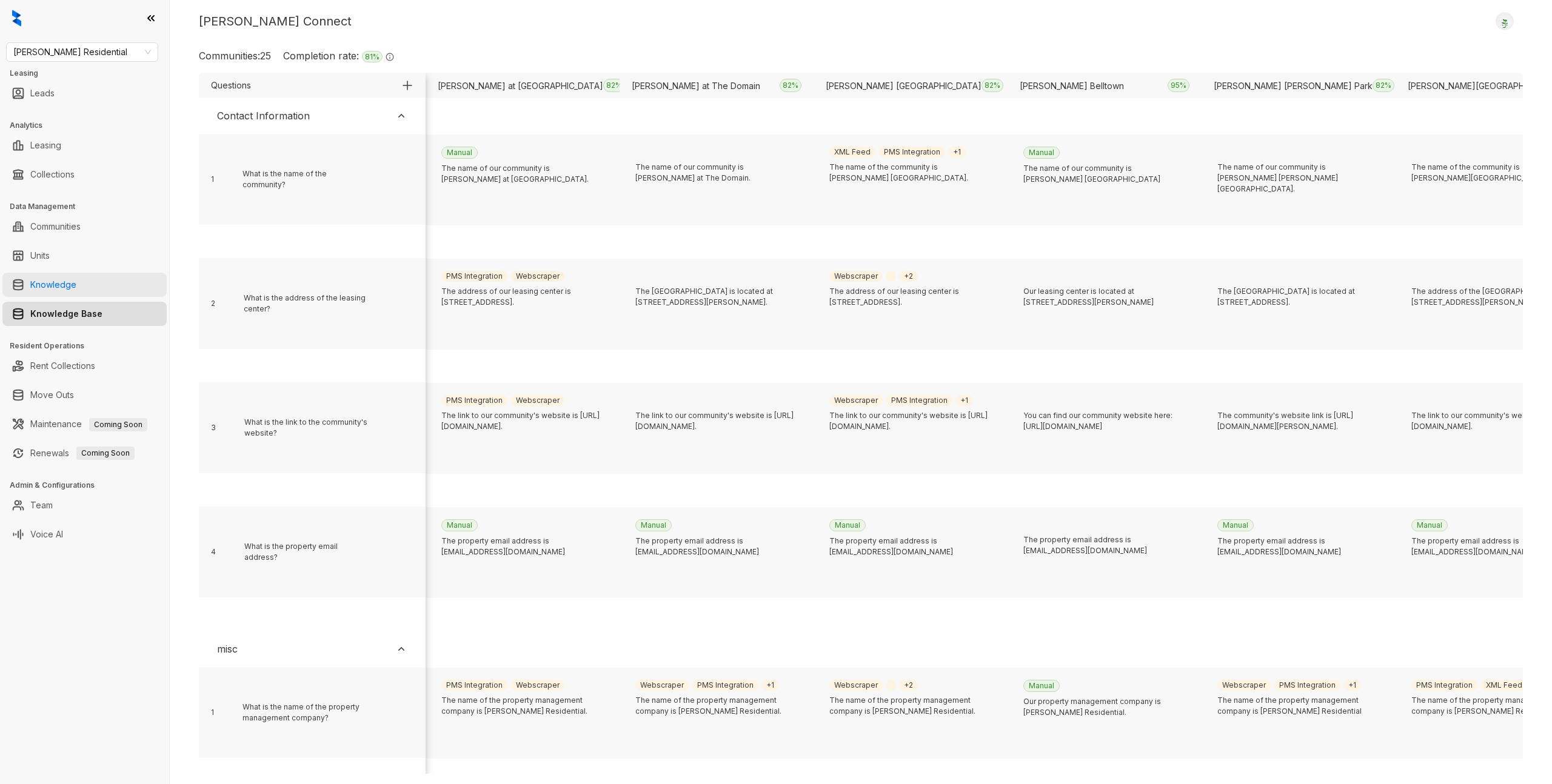
click at [76, 286] on link "Knowledge" at bounding box center [53, 284] width 46 height 24
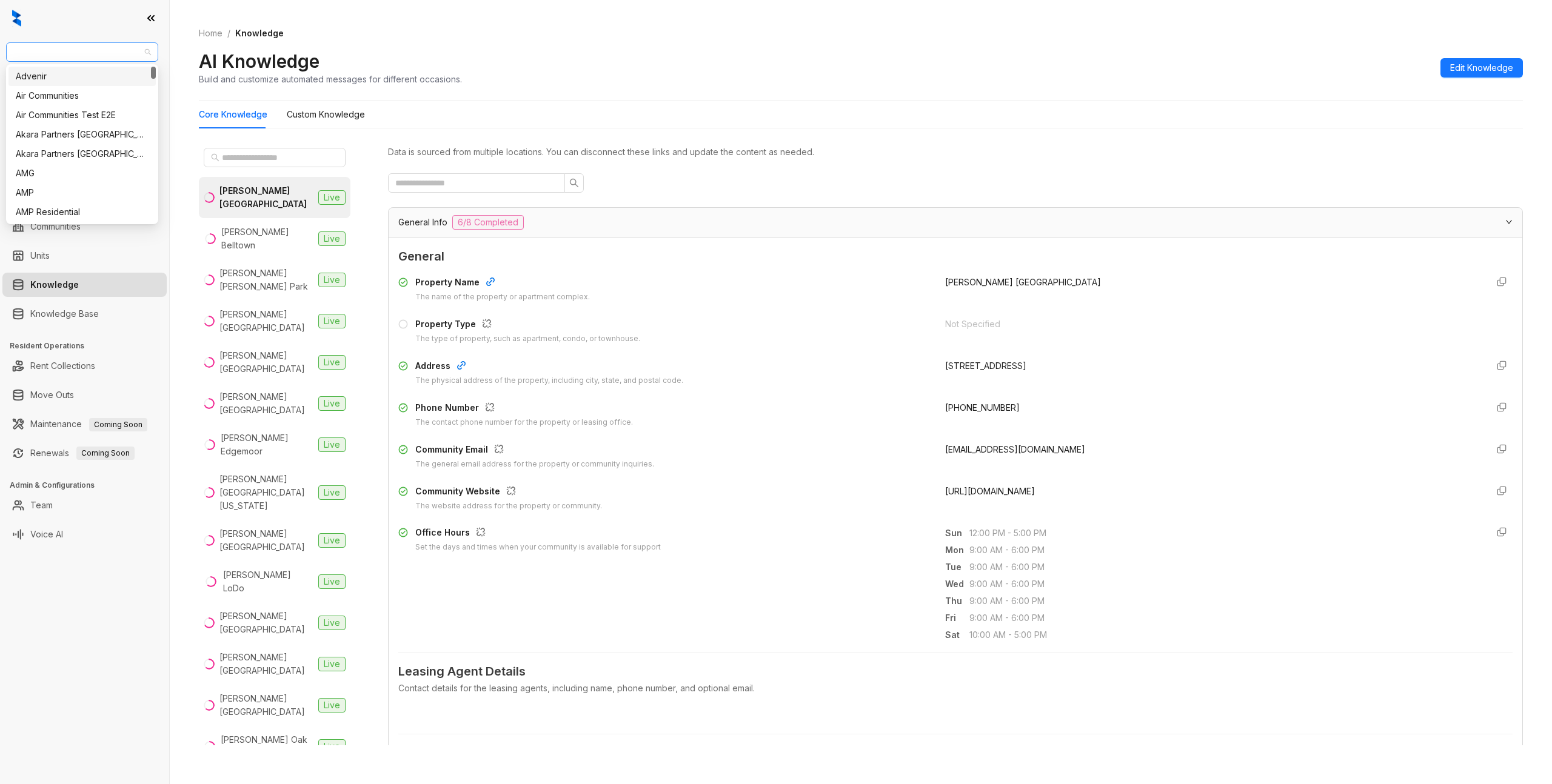
click at [120, 44] on span "Griffis Residential" at bounding box center [83, 52] width 138 height 18
type input "*"
type input "***"
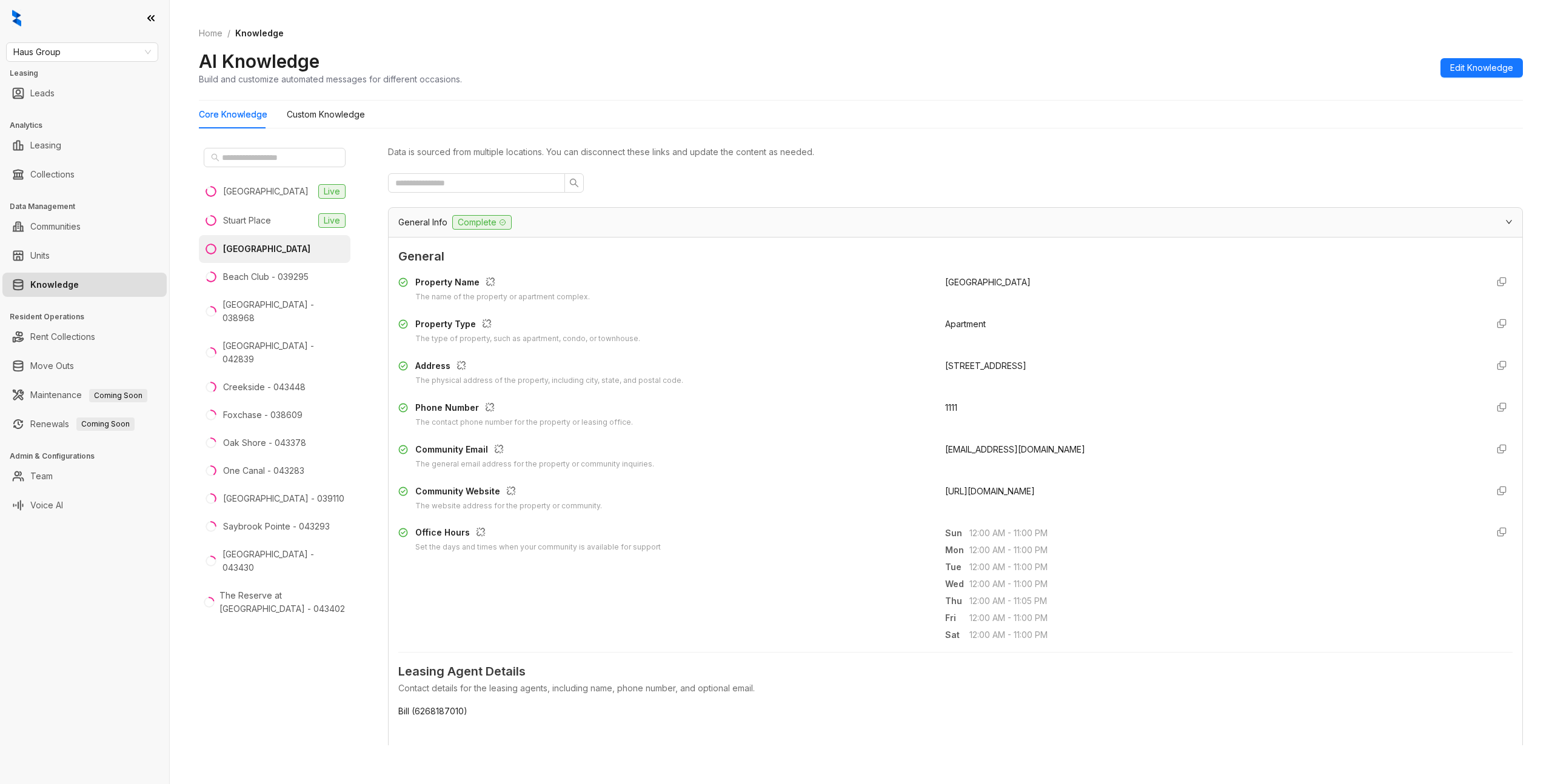
click at [709, 35] on ol "Home / Knowledge" at bounding box center [861, 33] width 1324 height 14
drag, startPoint x: 1503, startPoint y: 223, endPoint x: 1487, endPoint y: 218, distance: 16.8
click at [1503, 223] on div at bounding box center [1505, 222] width 14 height 14
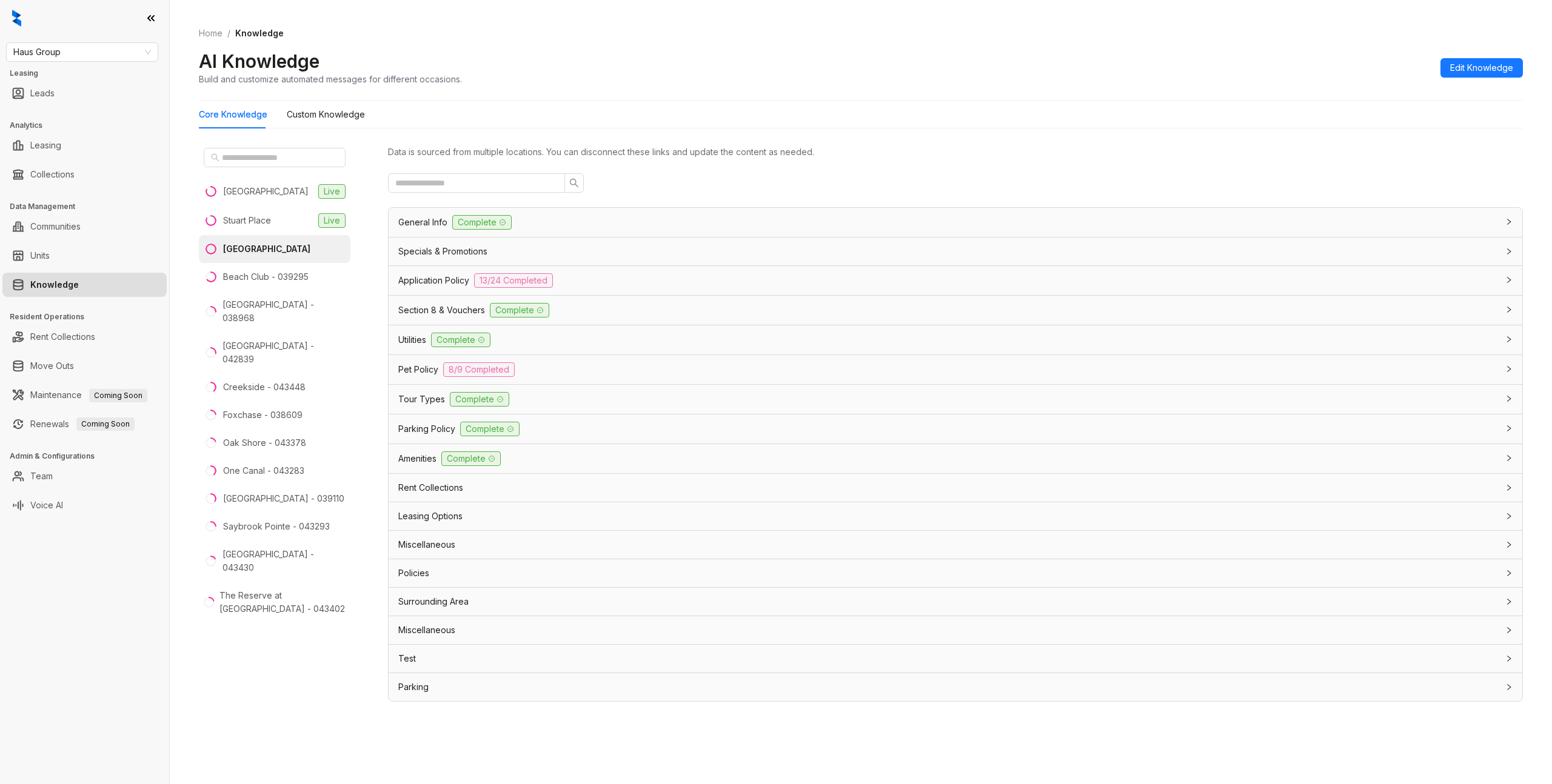
click at [872, 116] on div "Core Knowledge Custom Knowledge" at bounding box center [861, 114] width 1324 height 28
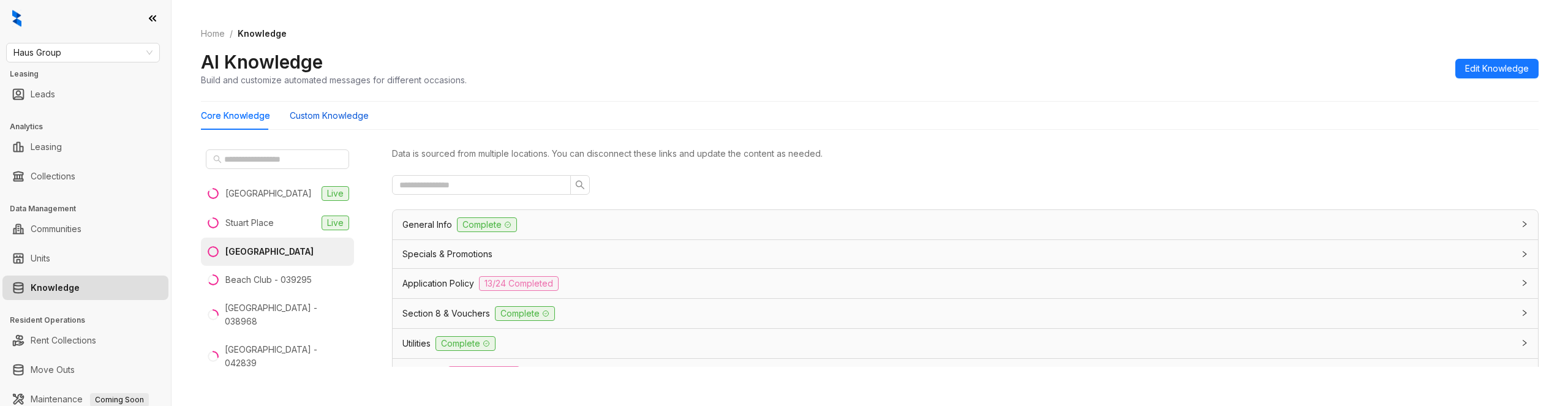
click at [338, 118] on Knowledge "Custom Knowledge" at bounding box center [329, 116] width 79 height 14
